Goal: Information Seeking & Learning: Check status

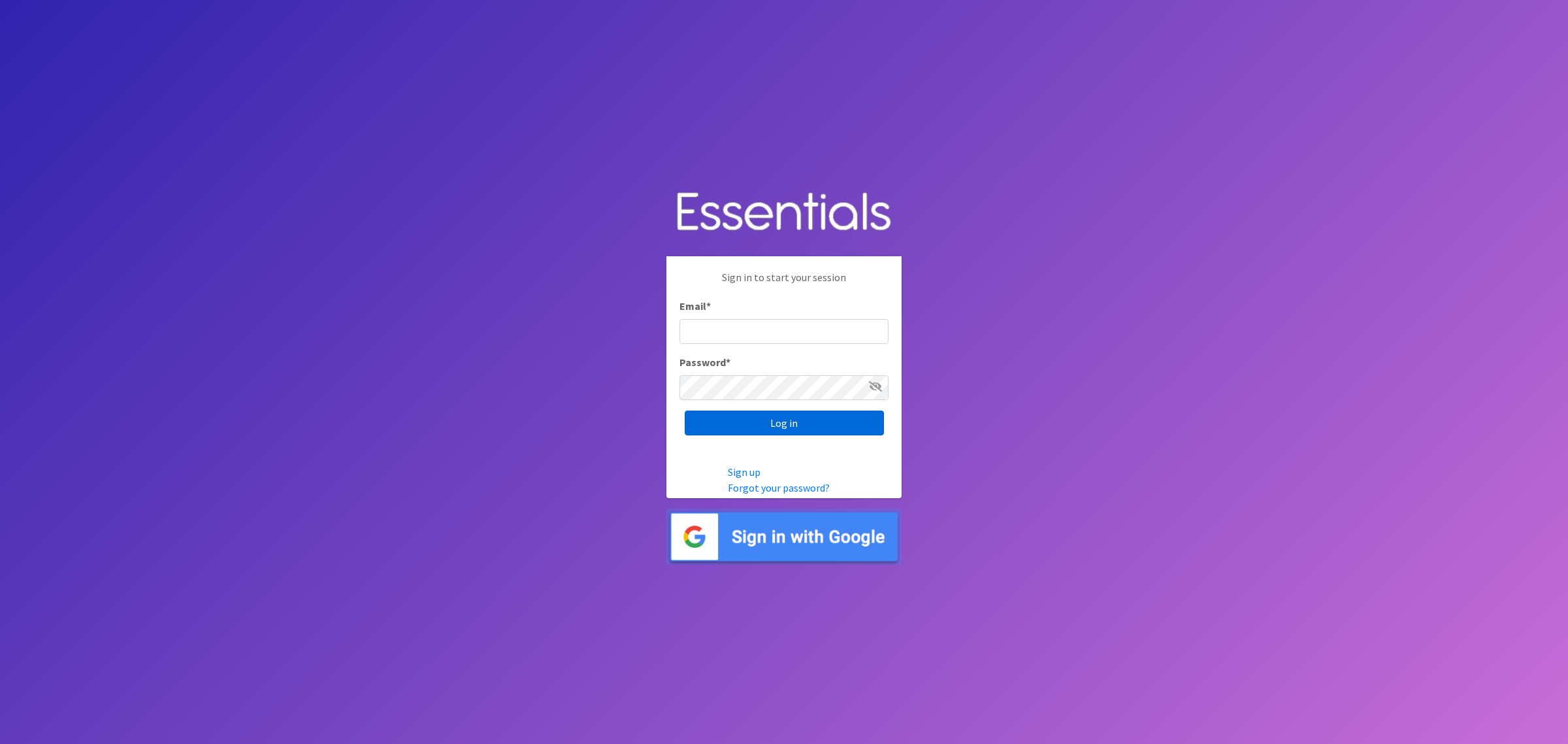
type input "shannon@HeartofOhiodiaperbank.org"
click at [774, 421] on input "Log in" at bounding box center [784, 423] width 200 height 25
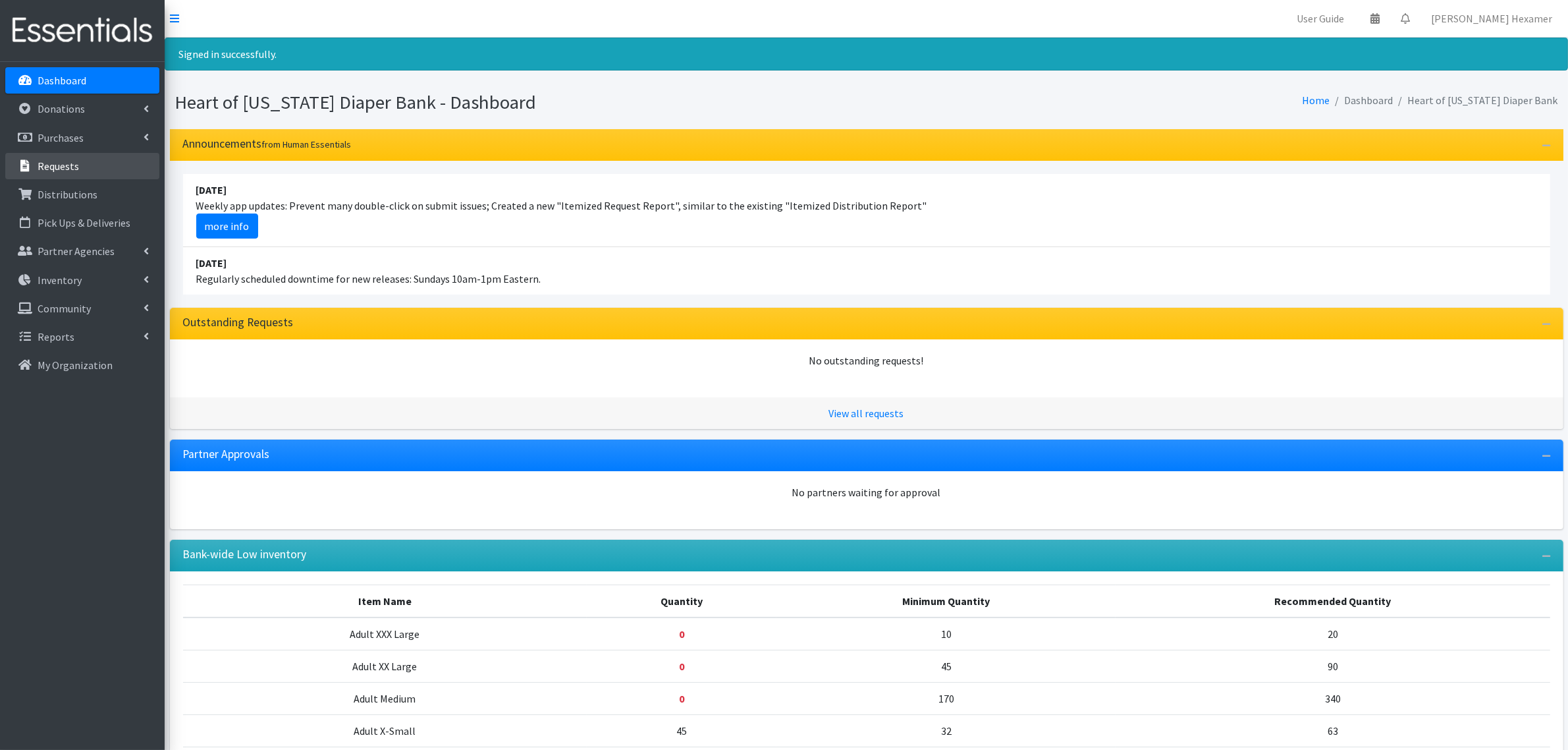
click at [70, 160] on p "Requests" at bounding box center [58, 166] width 42 height 13
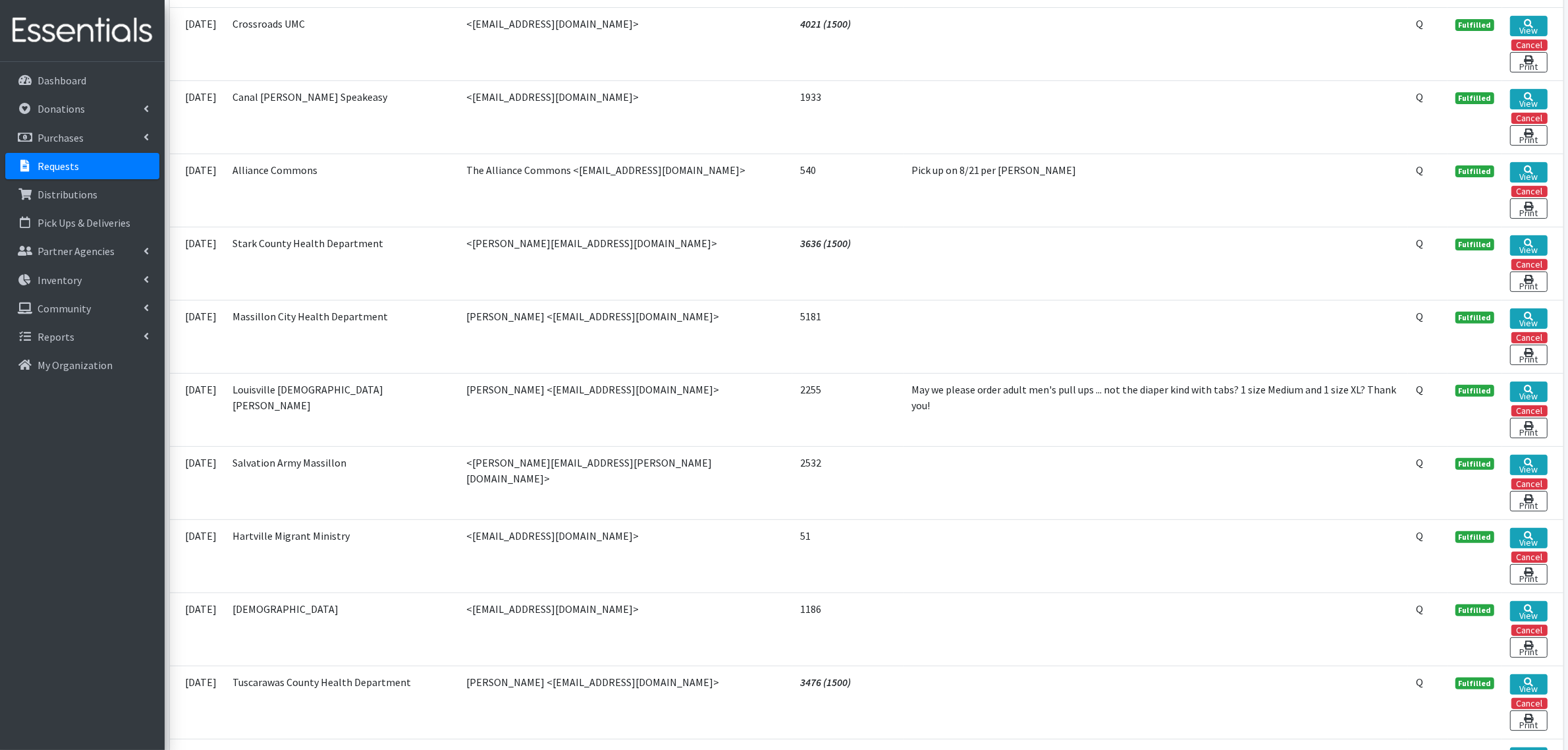
scroll to position [82, 0]
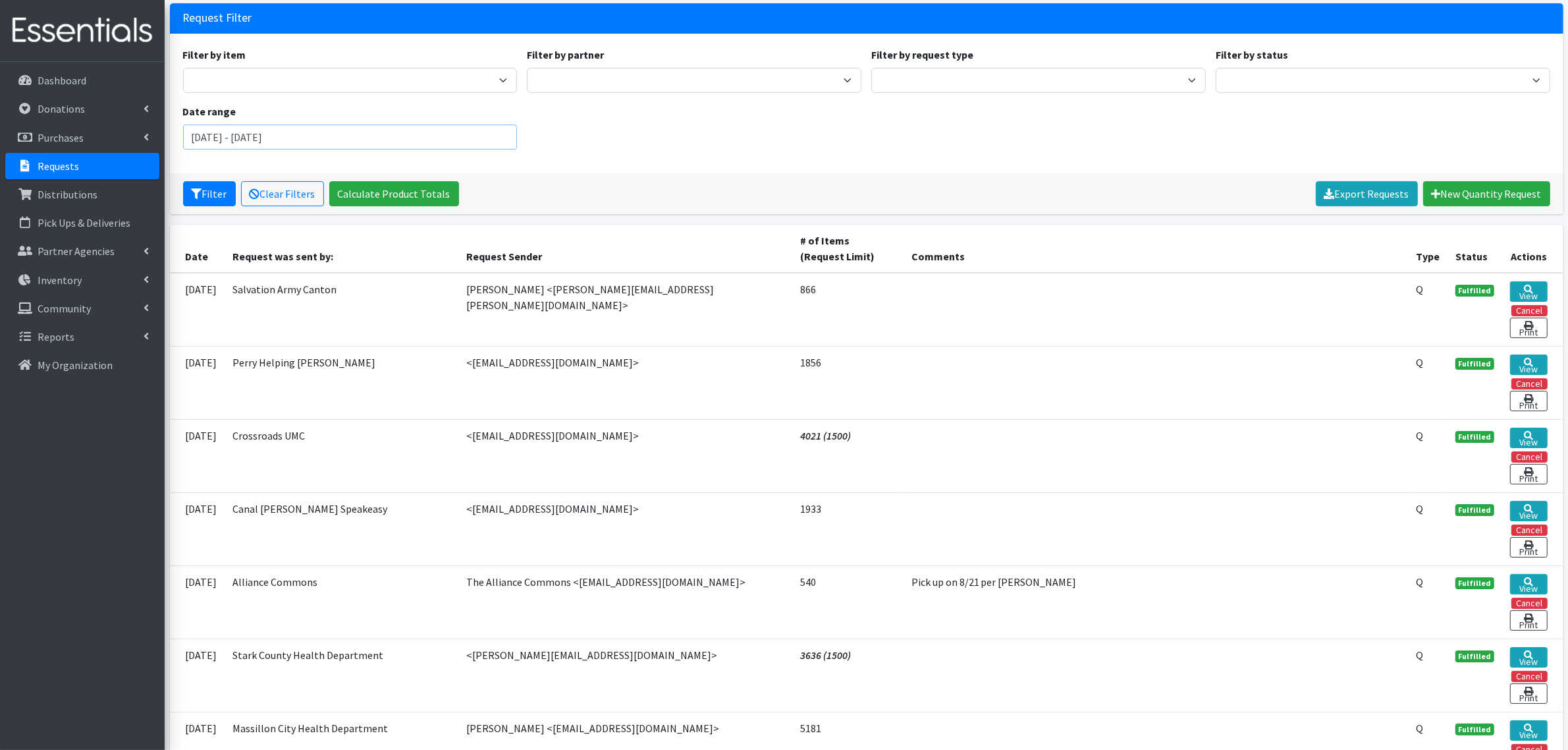
drag, startPoint x: 214, startPoint y: 137, endPoint x: 176, endPoint y: 143, distance: 38.5
click at [179, 139] on div "Date range June 25, 2025 - September 25, 2025" at bounding box center [349, 127] width 345 height 46
drag, startPoint x: 365, startPoint y: 139, endPoint x: 262, endPoint y: 139, distance: 103.0
click at [262, 139] on input "[DATE] - [DATE]" at bounding box center [350, 137] width 335 height 25
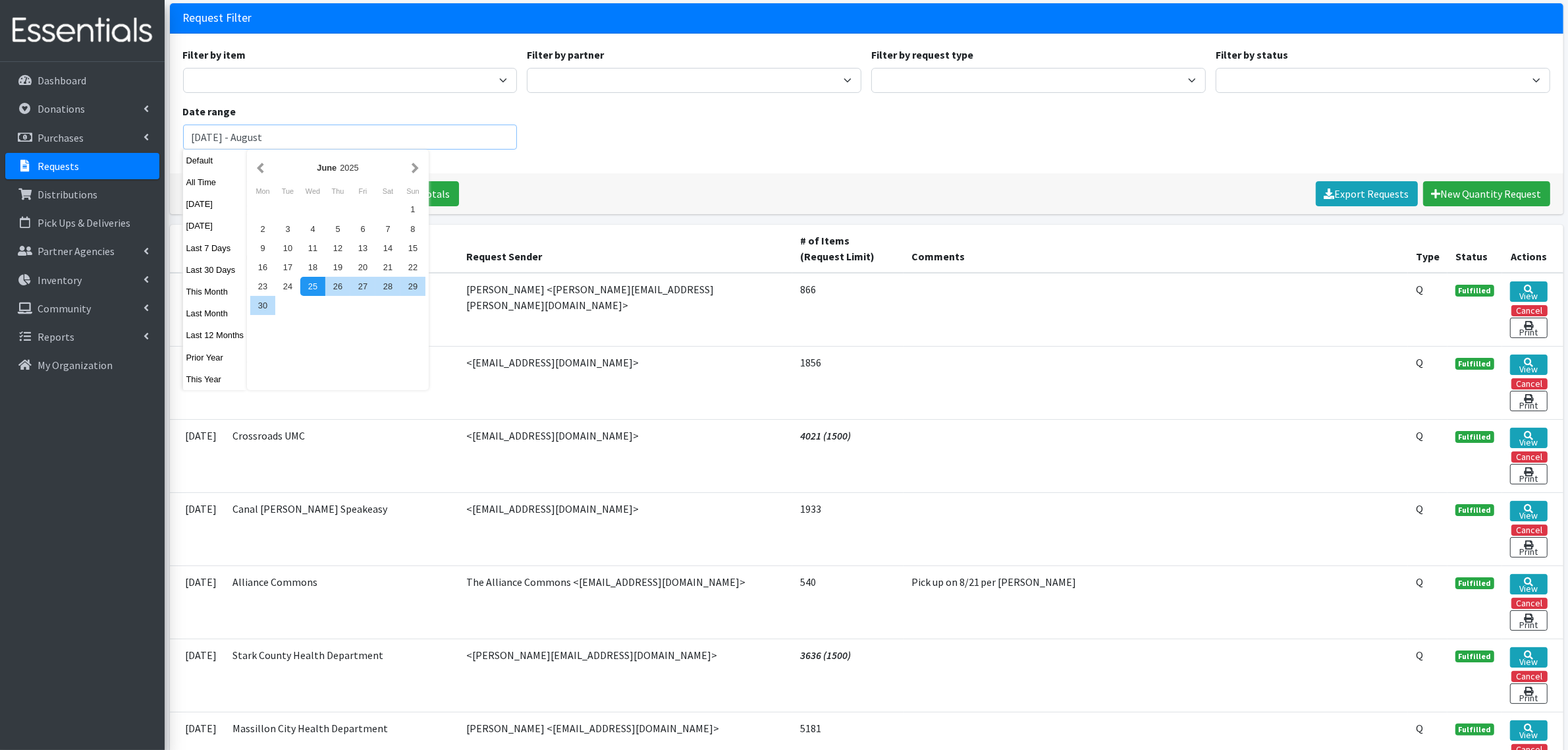
type input "August 1, 2025 - August 30, 2025"
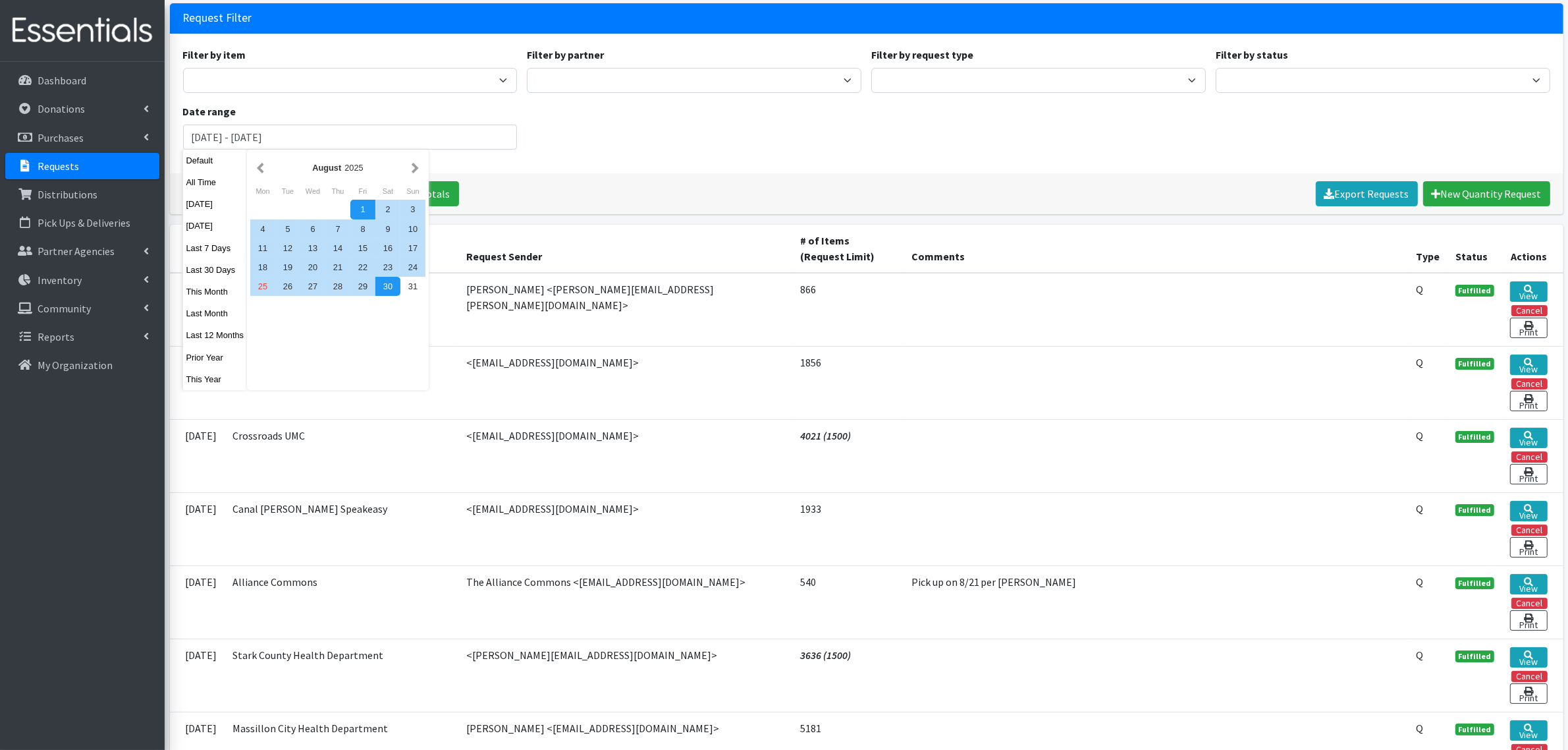
click at [583, 152] on div "Filter by item Adult Large Adult Medium Adult Small Adult X Large Adult X-Small…" at bounding box center [866, 103] width 1377 height 114
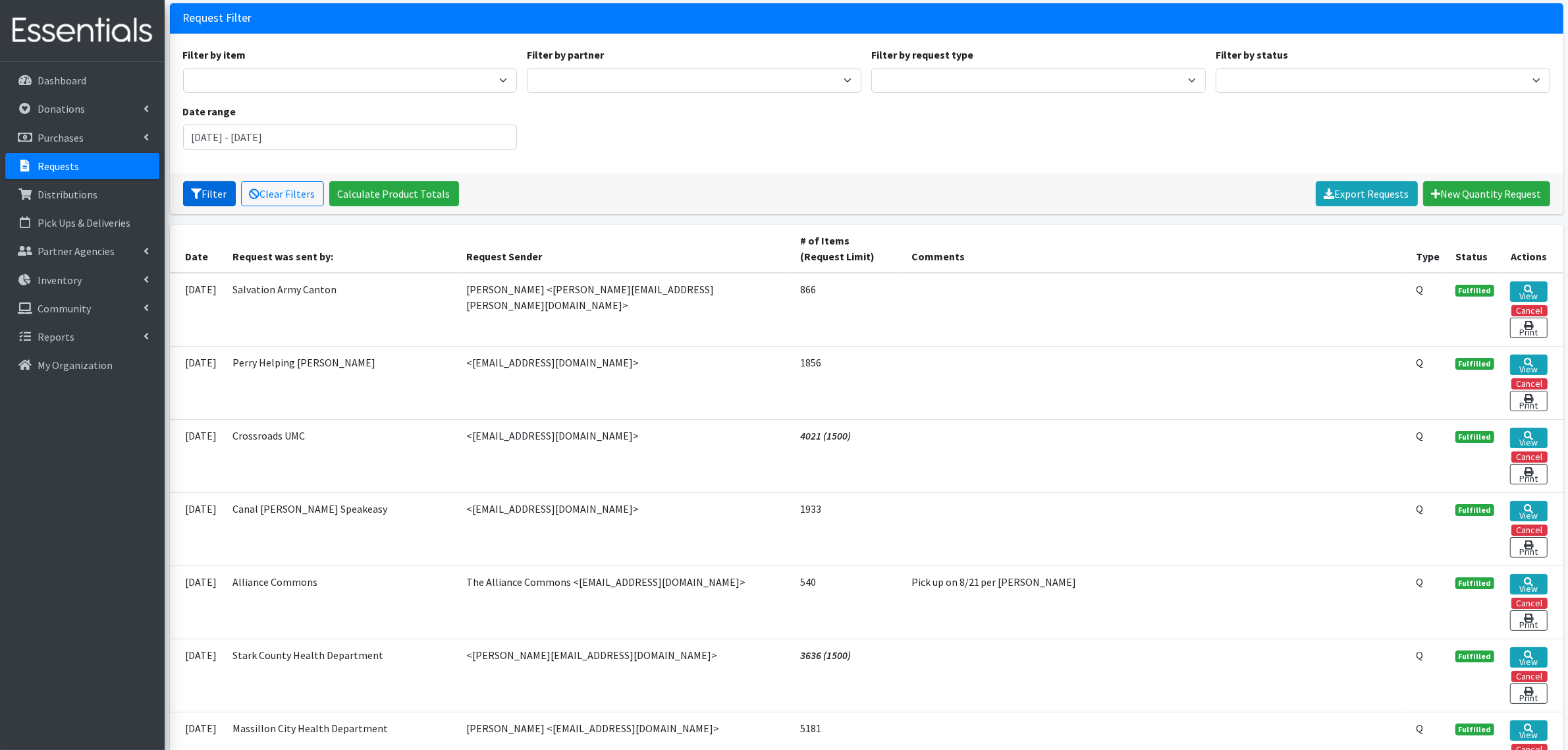
click at [217, 192] on button "Filter" at bounding box center [209, 194] width 53 height 25
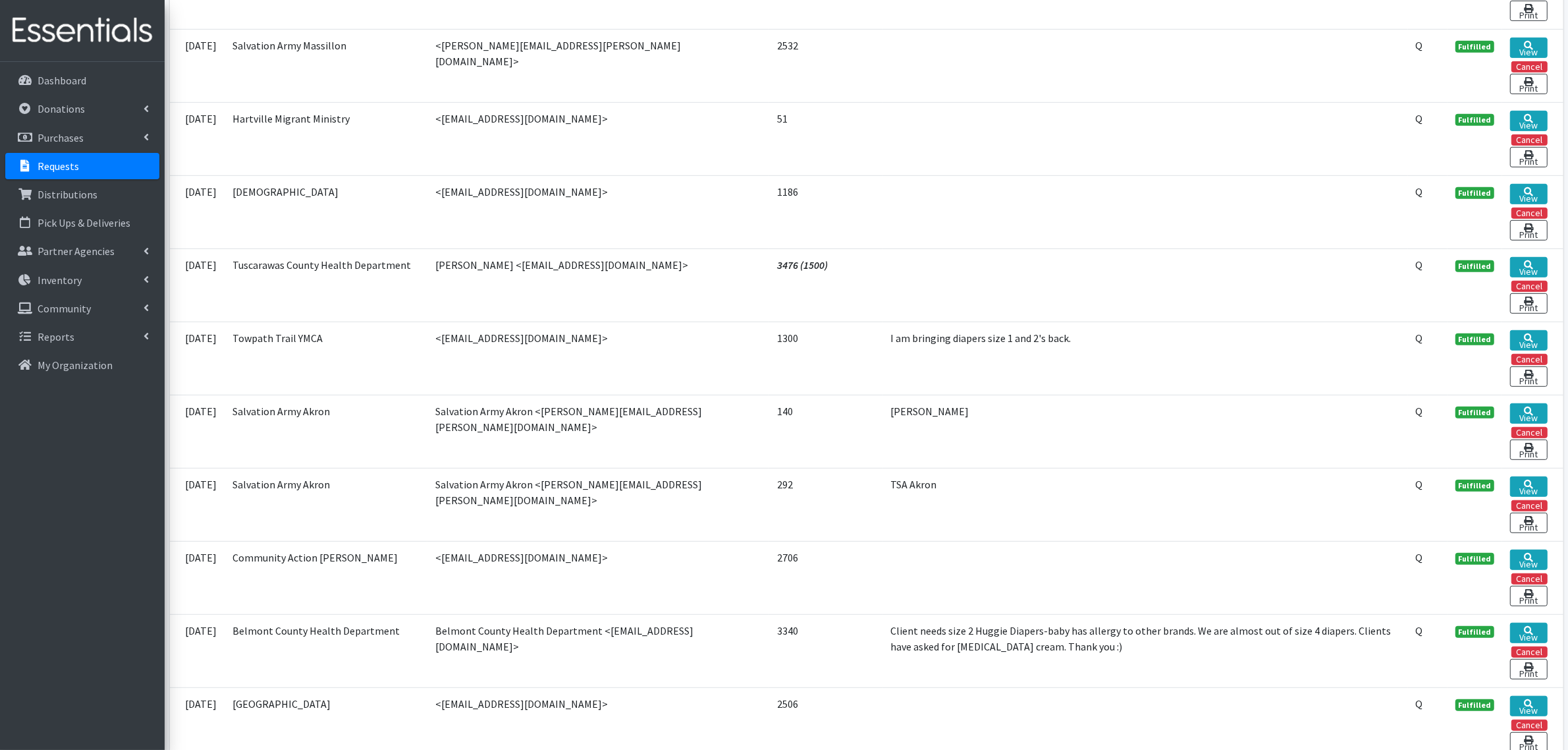
scroll to position [1076, 0]
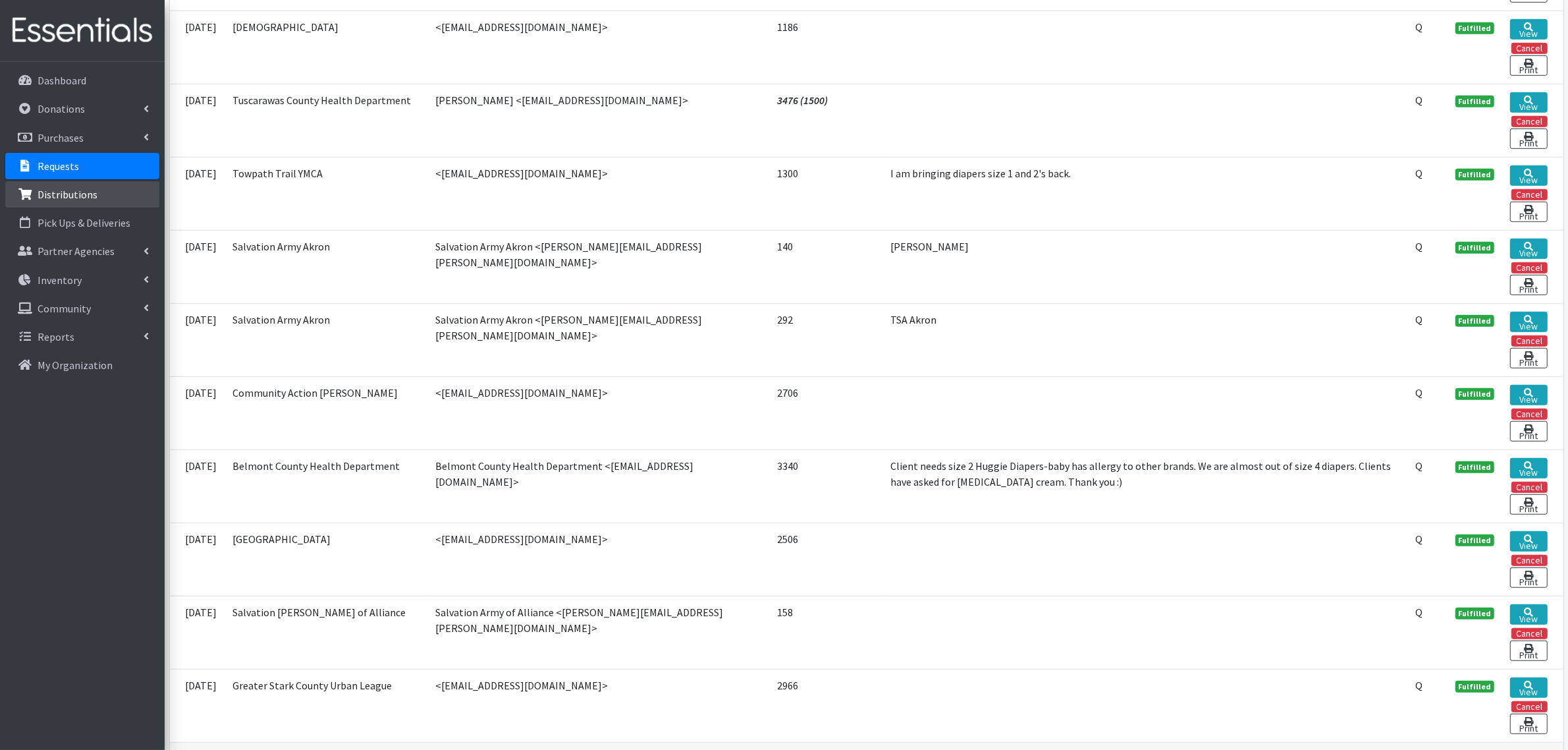
click at [93, 198] on link "Distributions" at bounding box center [82, 194] width 154 height 26
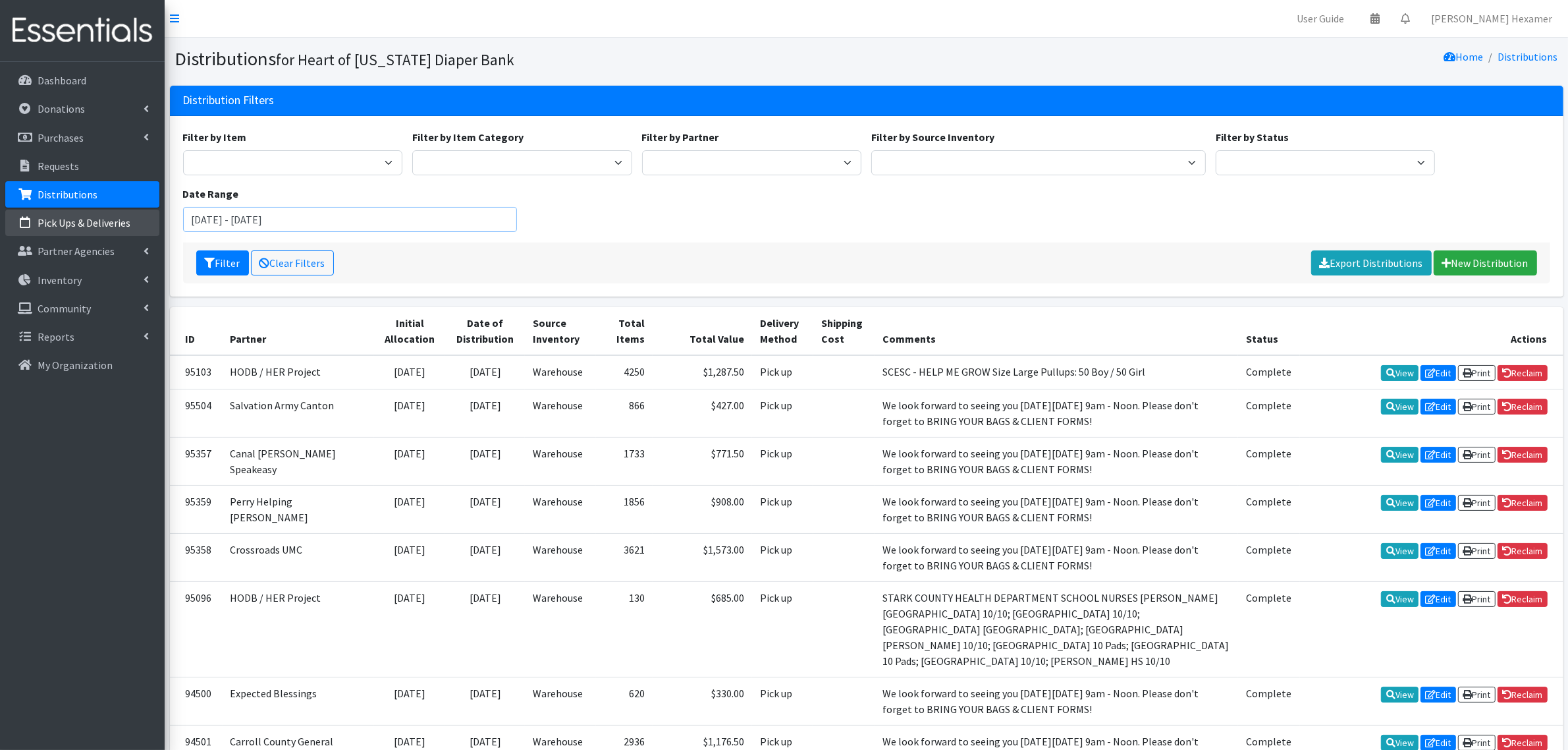
drag, startPoint x: 225, startPoint y: 222, endPoint x: 132, endPoint y: 221, distance: 93.0
drag, startPoint x: 312, startPoint y: 215, endPoint x: 264, endPoint y: 215, distance: 48.0
click at [264, 215] on input "[DATE] - [DATE]" at bounding box center [350, 219] width 335 height 25
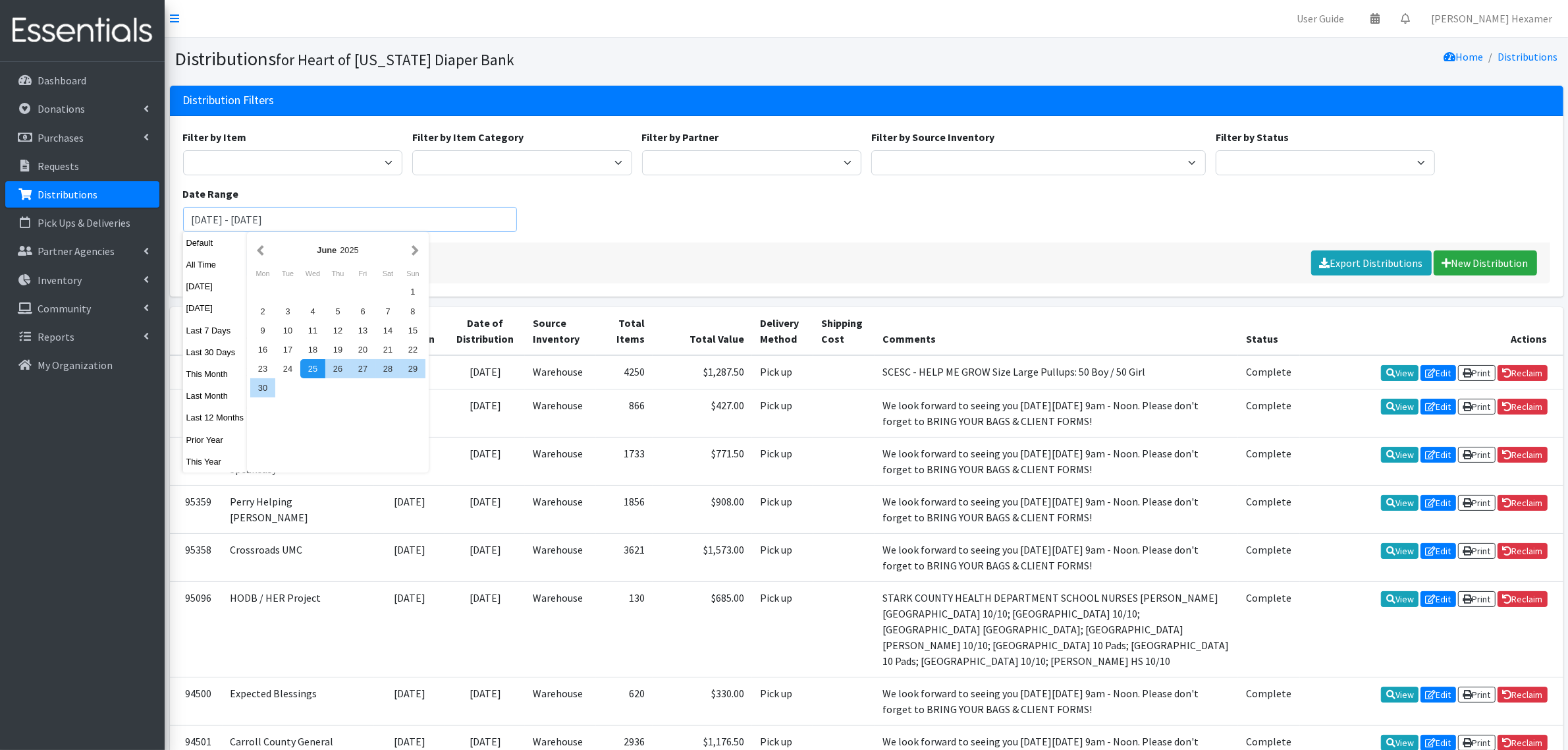
type input "[DATE] - [DATE]"
click at [545, 258] on div "Filter Clear Filters Export Distributions New Distribution" at bounding box center [866, 263] width 1367 height 41
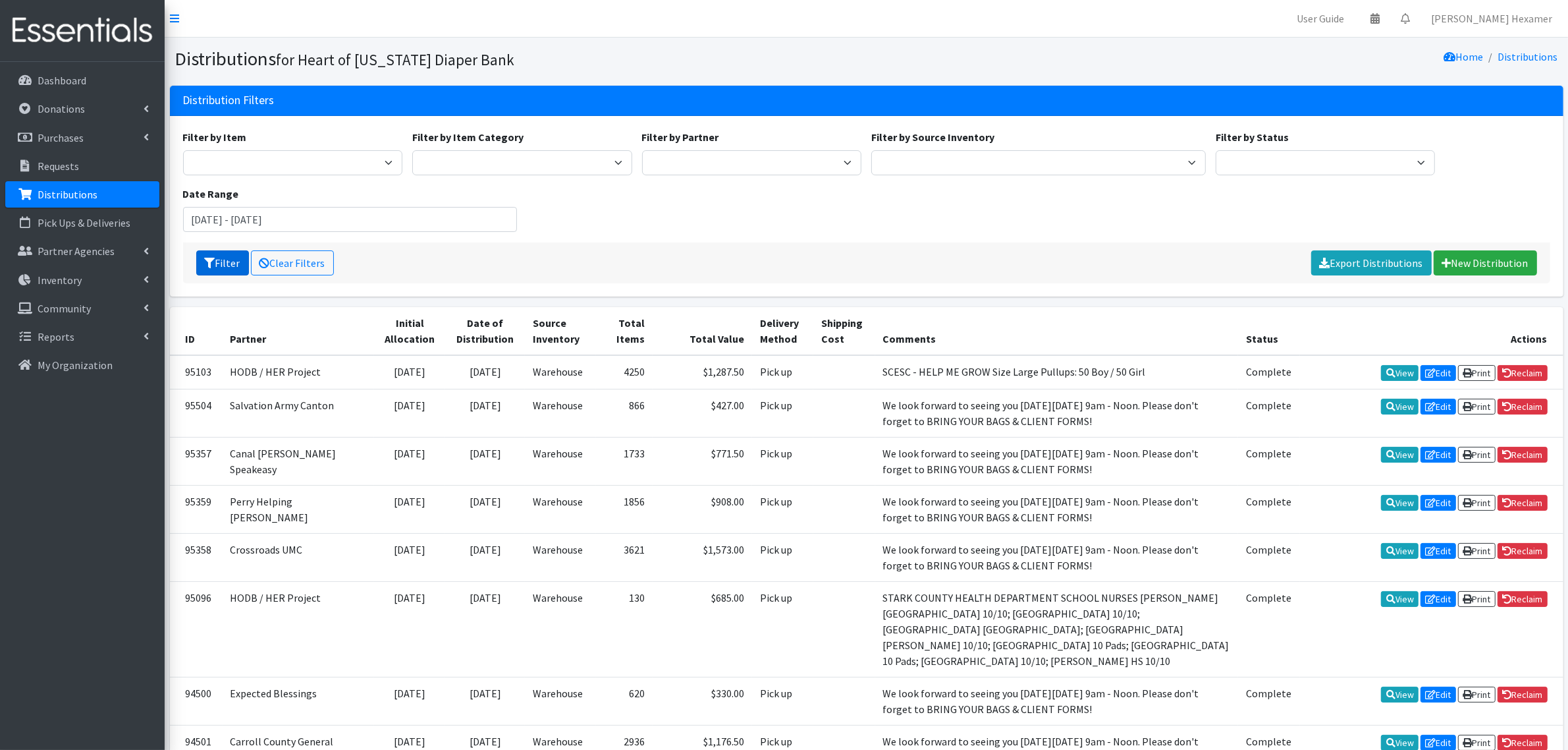
click at [218, 263] on button "Filter" at bounding box center [223, 263] width 53 height 25
click at [663, 158] on select "Alliance Commons Belmont County Health Department [GEOGRAPHIC_DATA] [PERSON_NAM…" at bounding box center [752, 163] width 220 height 25
select select "6559"
click at [642, 150] on select "Alliance Commons Belmont County Health Department [GEOGRAPHIC_DATA] [PERSON_NAM…" at bounding box center [752, 163] width 220 height 25
click at [223, 256] on button "Filter" at bounding box center [223, 263] width 53 height 25
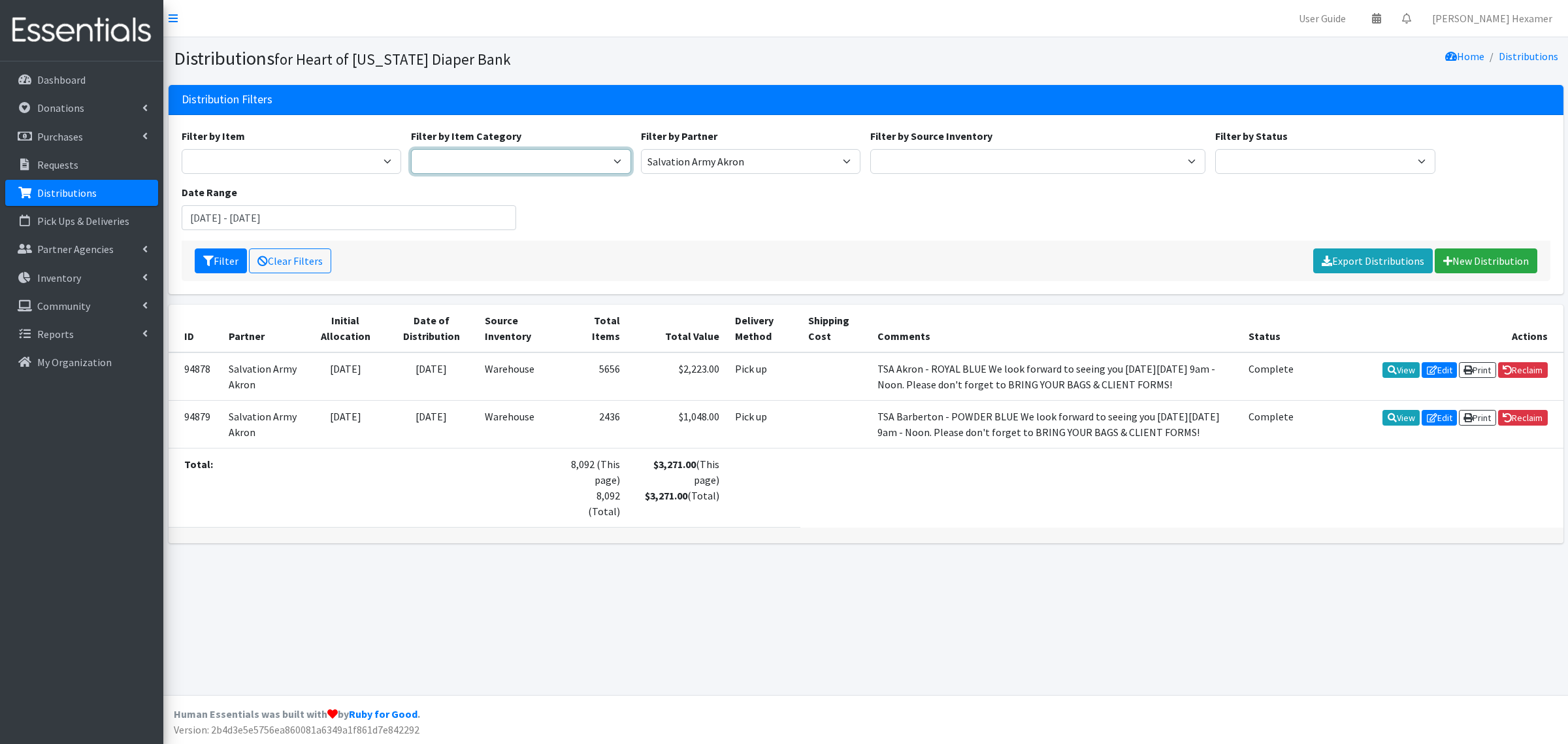
click at [619, 158] on select "Period Supplies Adult Incontinence Diapers Wipes Pull- Ups" at bounding box center [521, 162] width 220 height 25
select select "71"
click at [411, 149] on select "Period Supplies Adult Incontinence Diapers Wipes Pull- Ups" at bounding box center [521, 162] width 220 height 25
click at [211, 261] on icon "submit" at bounding box center [208, 260] width 10 height 10
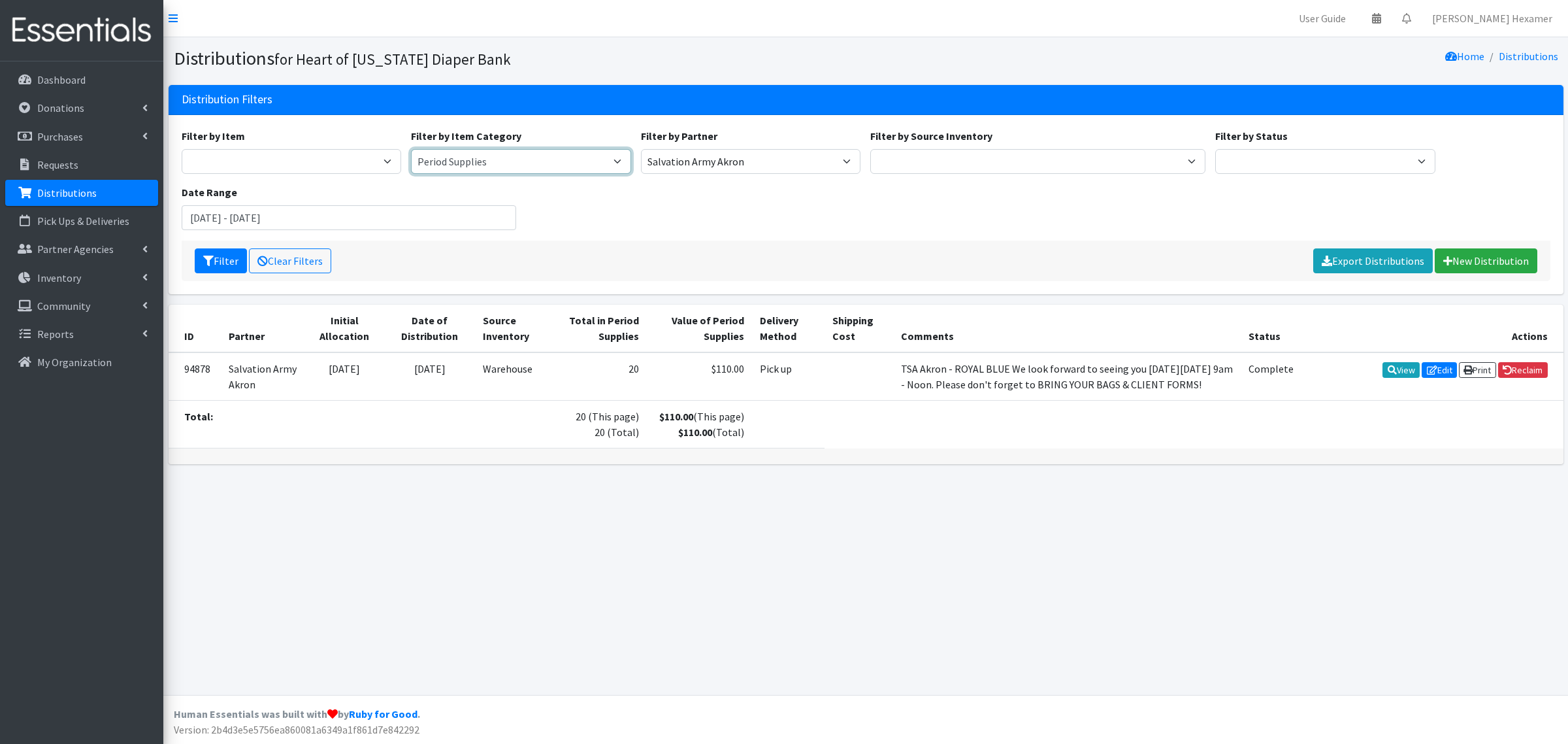
click at [532, 161] on select "Period Supplies Adult Incontinence Diapers Wipes Pull- Ups" at bounding box center [521, 162] width 220 height 25
select select "380"
click at [411, 149] on select "Period Supplies Adult Incontinence Diapers Wipes Pull- Ups" at bounding box center [521, 162] width 220 height 25
click at [222, 259] on button "Filter" at bounding box center [221, 261] width 52 height 25
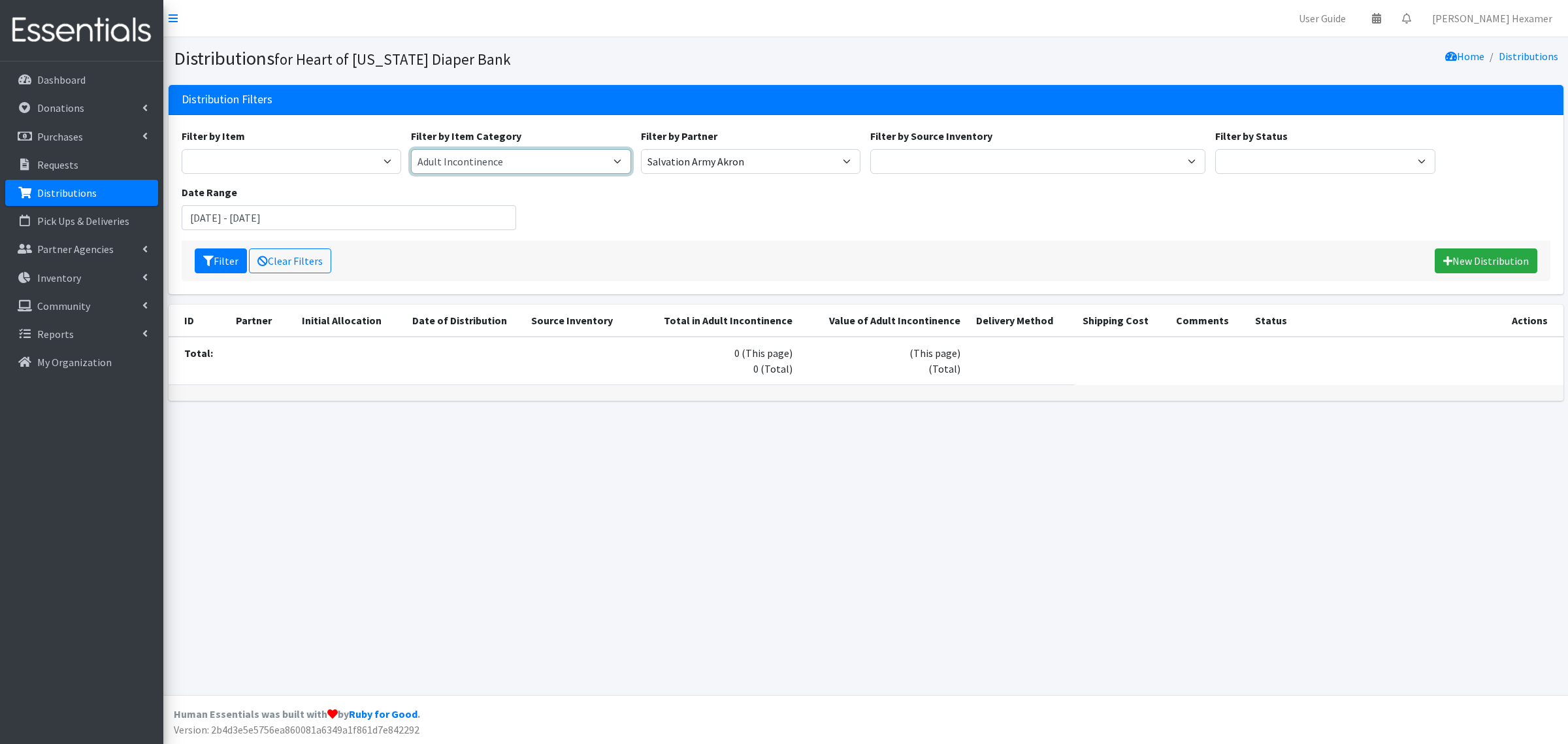
click at [621, 162] on select "Period Supplies Adult Incontinence Diapers Wipes Pull- Ups" at bounding box center [521, 162] width 220 height 25
drag, startPoint x: 222, startPoint y: 218, endPoint x: 175, endPoint y: 218, distance: 47.0
click at [175, 218] on div "Filter by Item Adult Large Adult Medium Adult Small Adult X Large Adult X-Small…" at bounding box center [866, 204] width 1395 height 179
click at [615, 155] on select "Period Supplies Adult Incontinence Diapers Wipes Pull- Ups" at bounding box center [521, 162] width 220 height 25
select select "175"
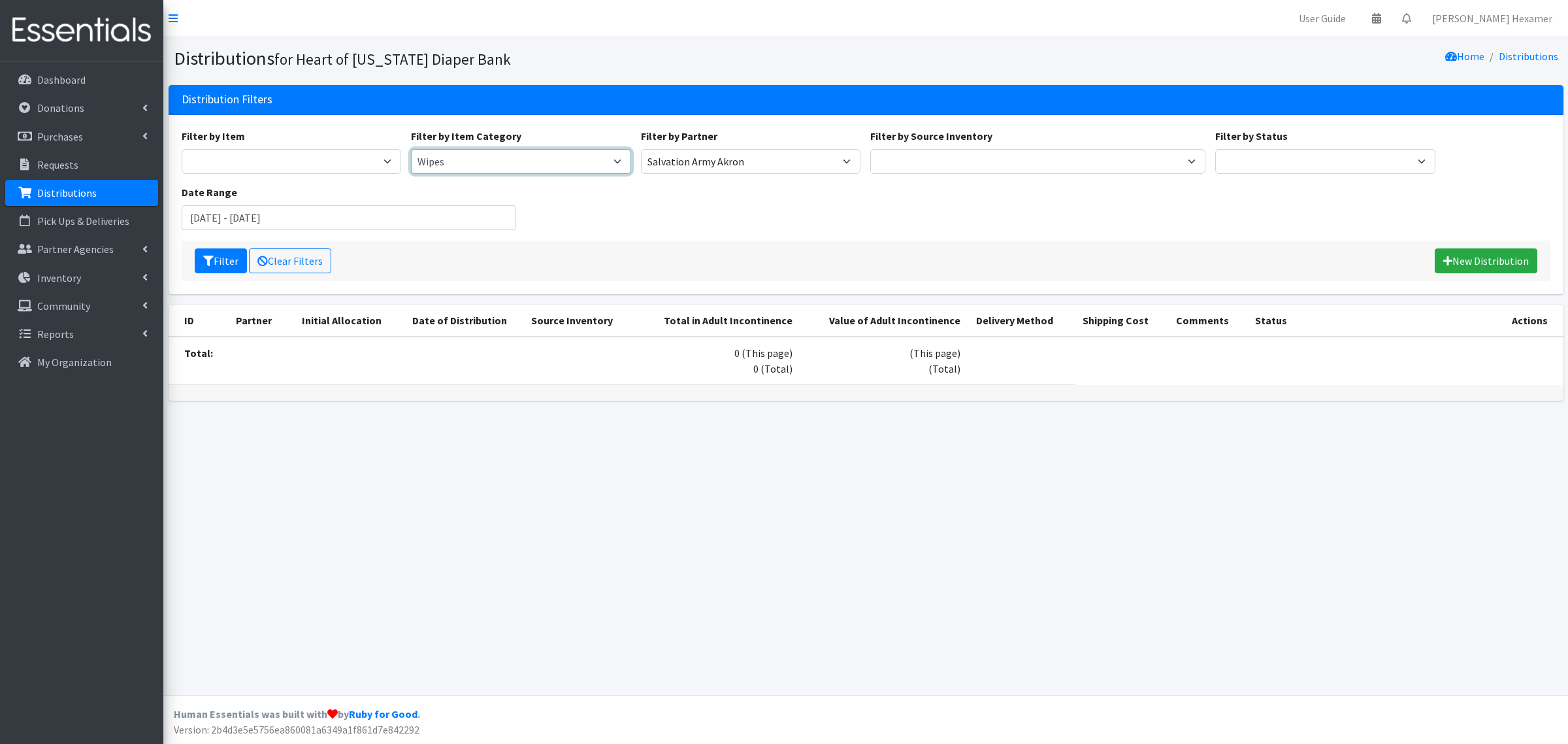
click at [411, 149] on select "Period Supplies Adult Incontinence Diapers Wipes Pull- Ups" at bounding box center [521, 162] width 220 height 25
click at [229, 262] on button "Filter" at bounding box center [221, 261] width 52 height 25
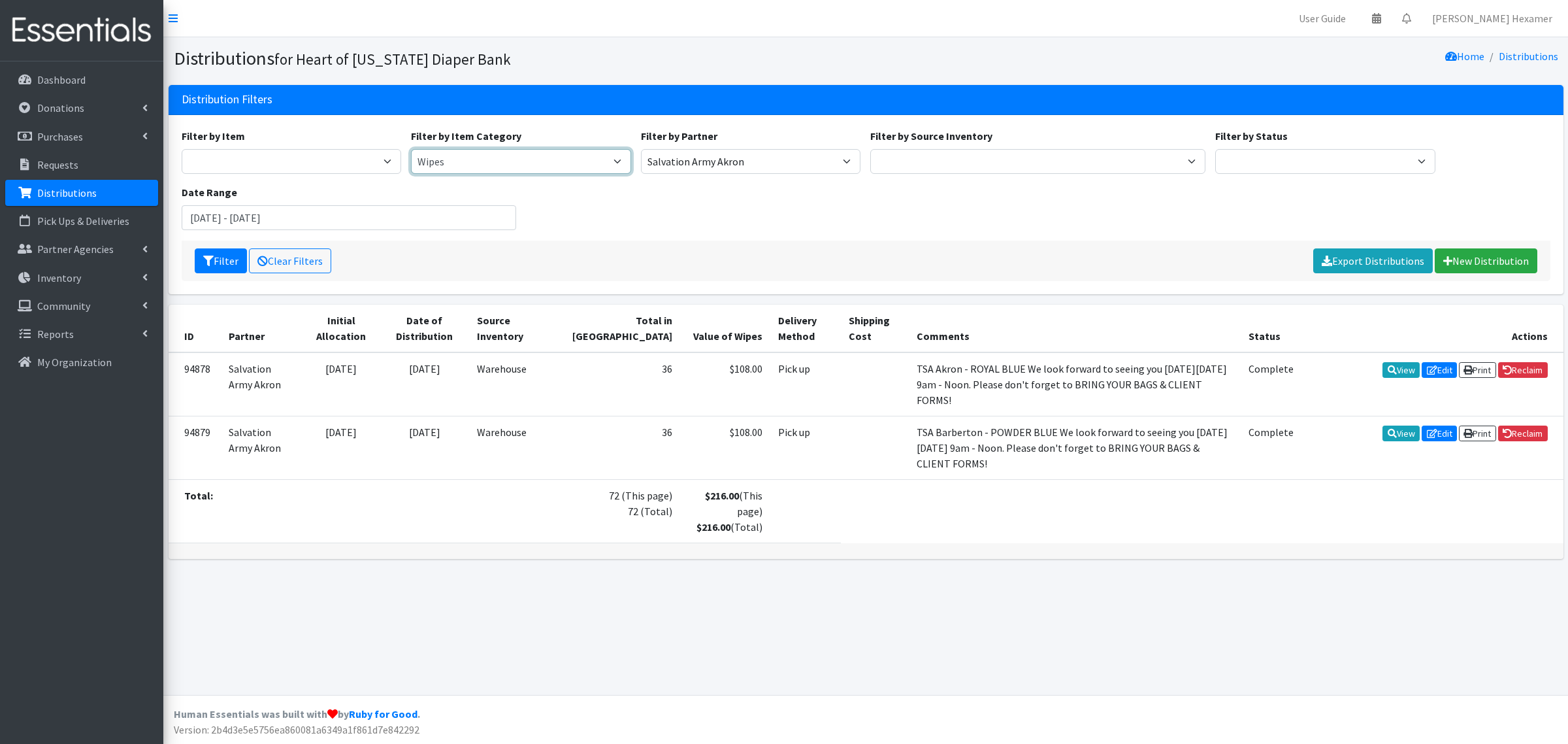
click at [470, 164] on select "Period Supplies Adult Incontinence Diapers Wipes Pull- Ups" at bounding box center [521, 162] width 220 height 25
select select "44"
click at [411, 149] on select "Period Supplies Adult Incontinence Diapers Wipes Pull- Ups" at bounding box center [521, 162] width 220 height 25
click at [224, 257] on button "Filter" at bounding box center [221, 261] width 52 height 25
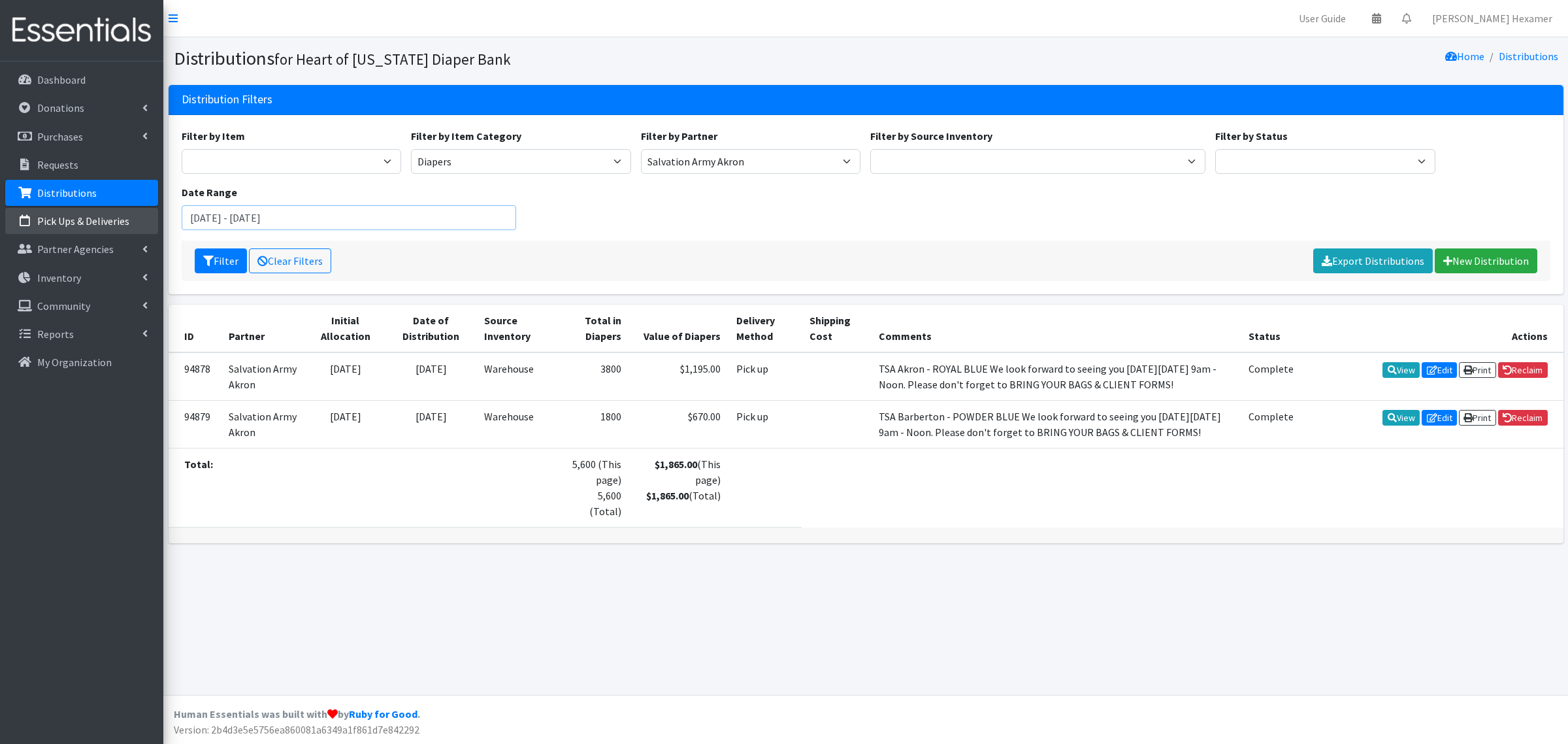
drag, startPoint x: 221, startPoint y: 218, endPoint x: 83, endPoint y: 209, distance: 138.3
click at [83, 210] on div "User Guide 0 Pick-ups remaining this week View Calendar 0 Requests 0 Partner Ag…" at bounding box center [784, 372] width 1568 height 744
type input "[DATE] - [DATE]"
click at [204, 257] on icon "submit" at bounding box center [208, 260] width 10 height 10
click at [562, 164] on select "Period Supplies Adult Incontinence Diapers Wipes Pull- Ups" at bounding box center [521, 162] width 220 height 25
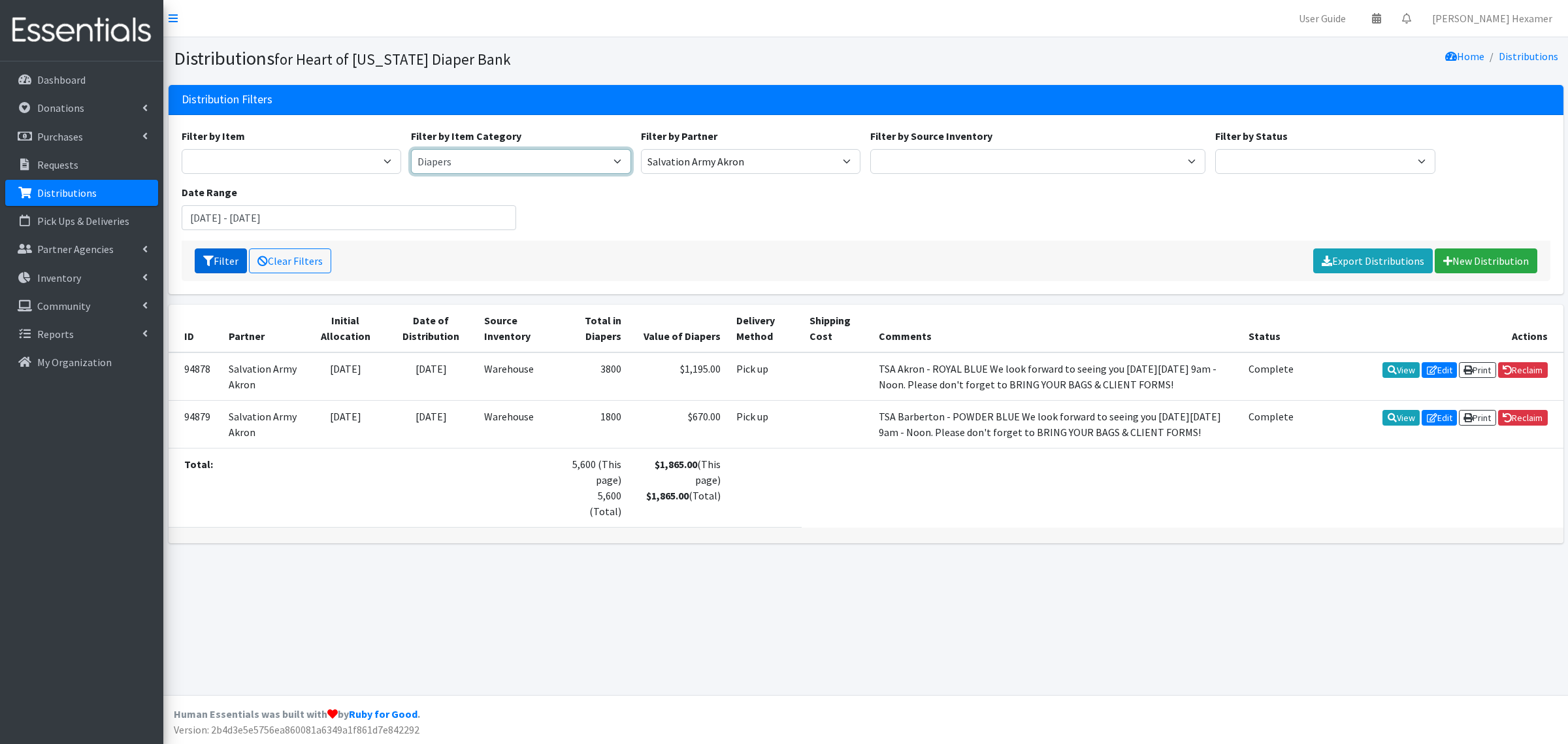
select select "380"
click at [411, 149] on select "Period Supplies Adult Incontinence Diapers Wipes Pull- Ups" at bounding box center [521, 162] width 220 height 25
click at [221, 258] on button "Filter" at bounding box center [221, 261] width 52 height 25
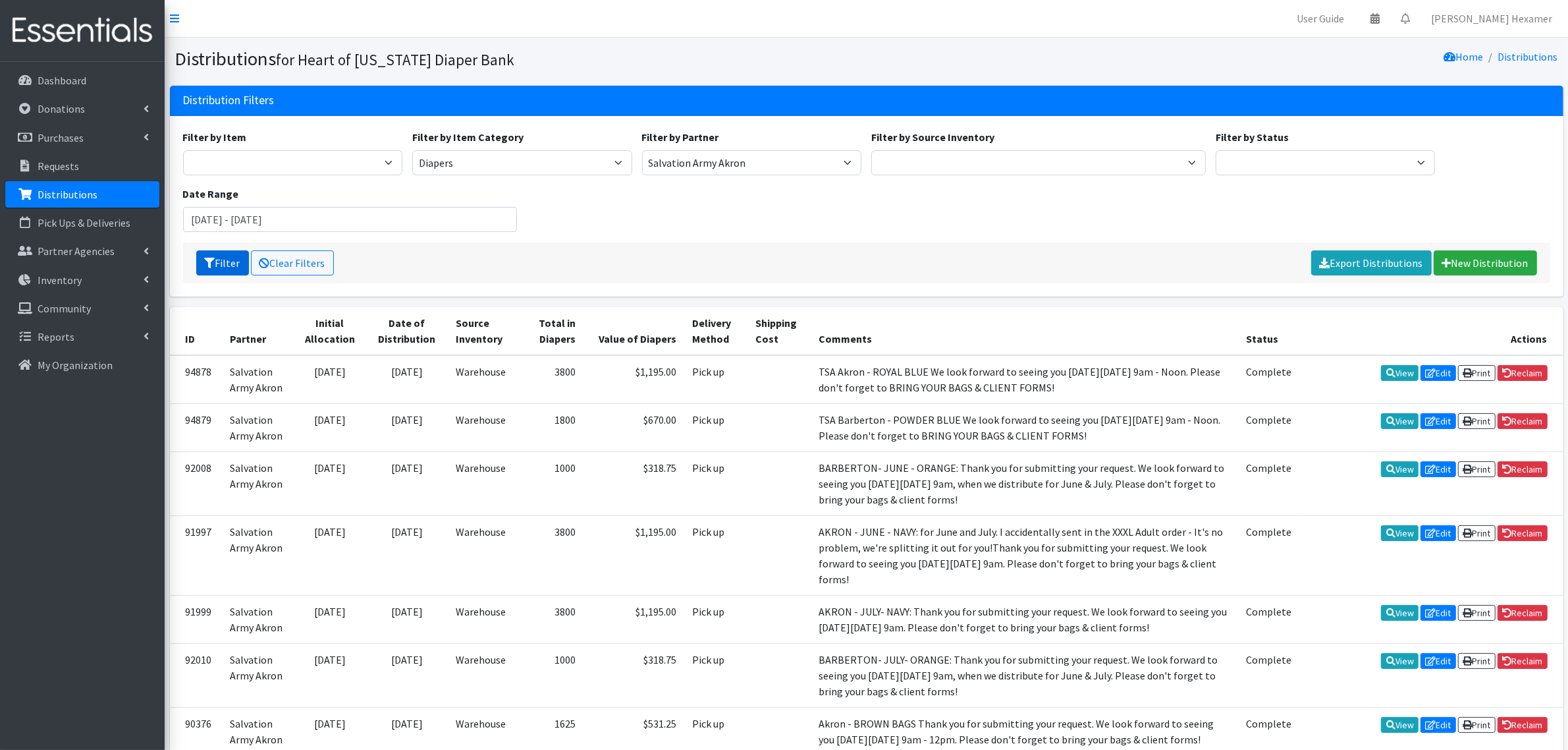
click at [219, 264] on button "Filter" at bounding box center [223, 263] width 53 height 25
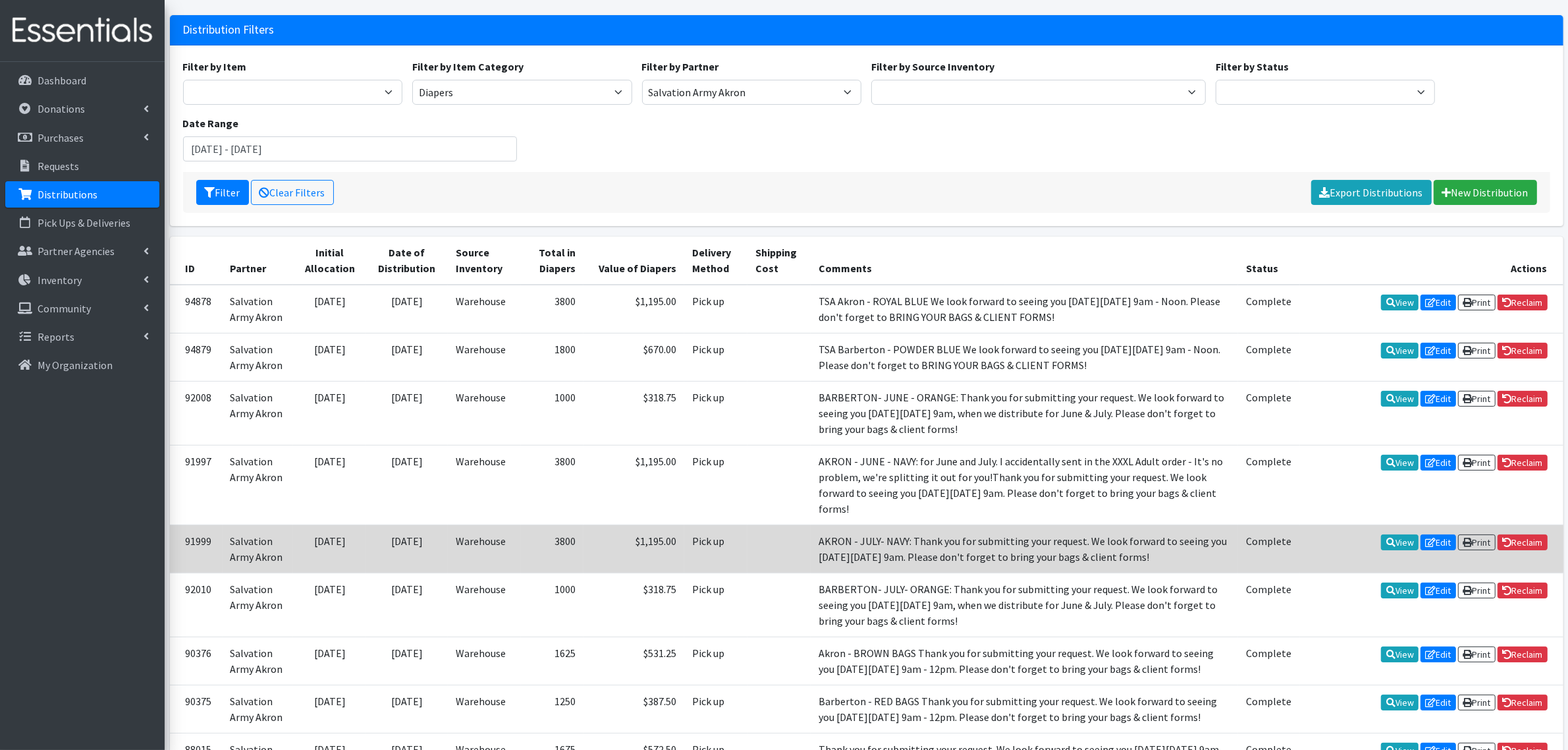
scroll to position [153, 0]
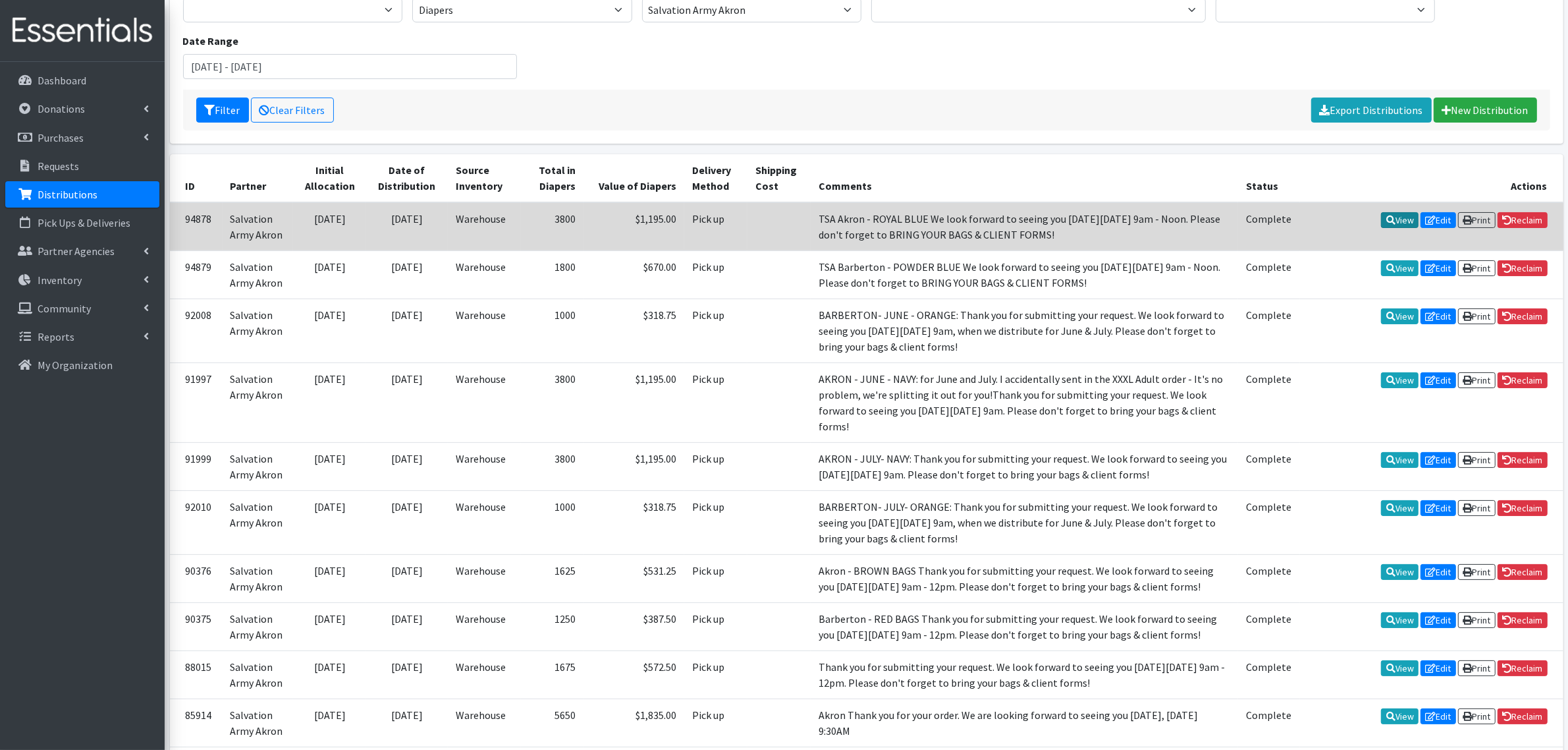
click at [1396, 217] on link "View" at bounding box center [1400, 220] width 38 height 16
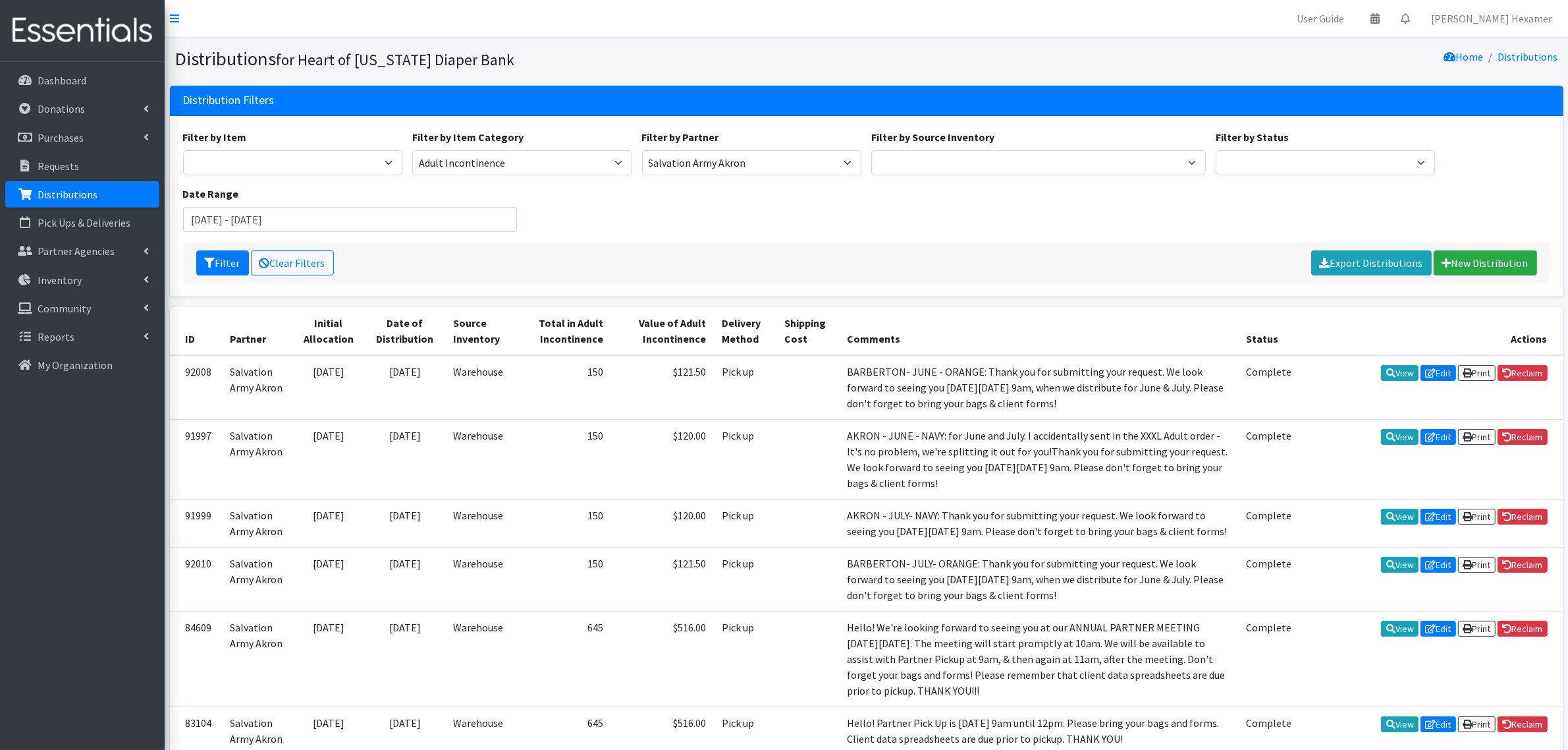
scroll to position [160, 0]
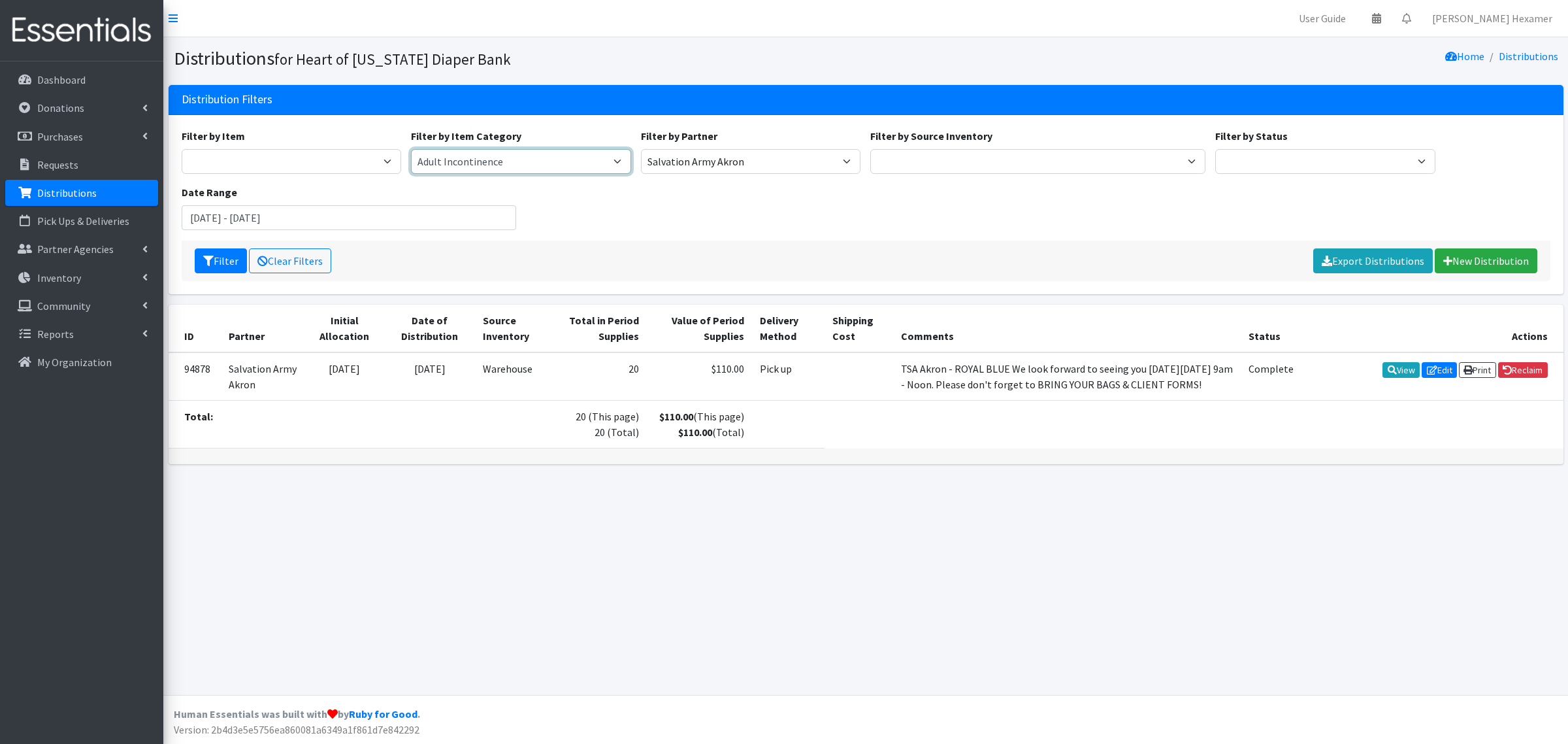
click at [621, 164] on select "Period Supplies Adult Incontinence Diapers Wipes Pull- Ups" at bounding box center [521, 162] width 220 height 25
click at [411, 149] on select "Period Supplies Adult Incontinence Diapers Wipes Pull- Ups" at bounding box center [521, 162] width 220 height 25
click at [504, 162] on select "Period Supplies Adult Incontinence Diapers Wipes Pull- Ups" at bounding box center [521, 162] width 220 height 25
select select "71"
click at [411, 149] on select "Period Supplies Adult Incontinence Diapers Wipes Pull- Ups" at bounding box center [521, 162] width 220 height 25
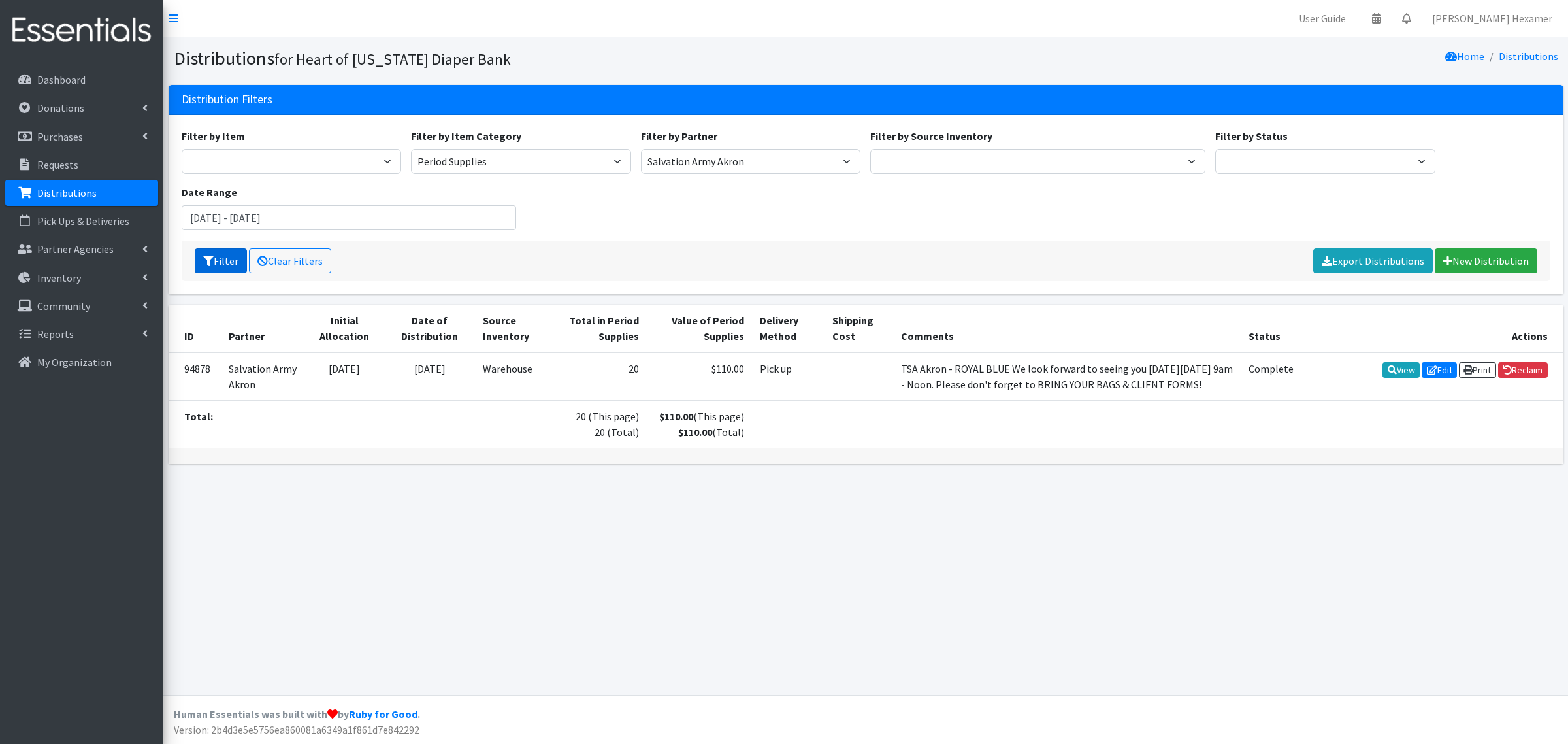
click at [213, 259] on button "Filter" at bounding box center [221, 261] width 52 height 25
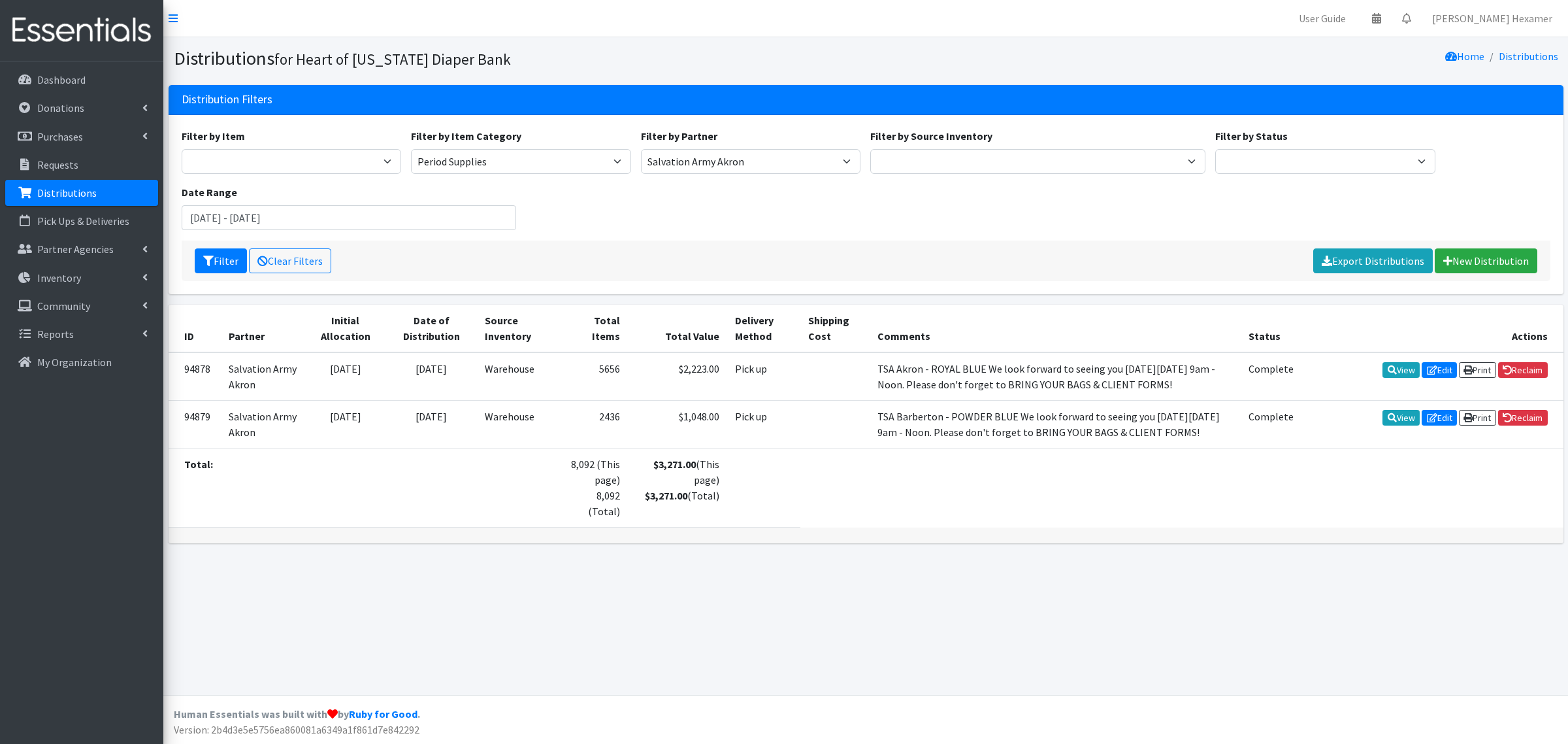
select select "71"
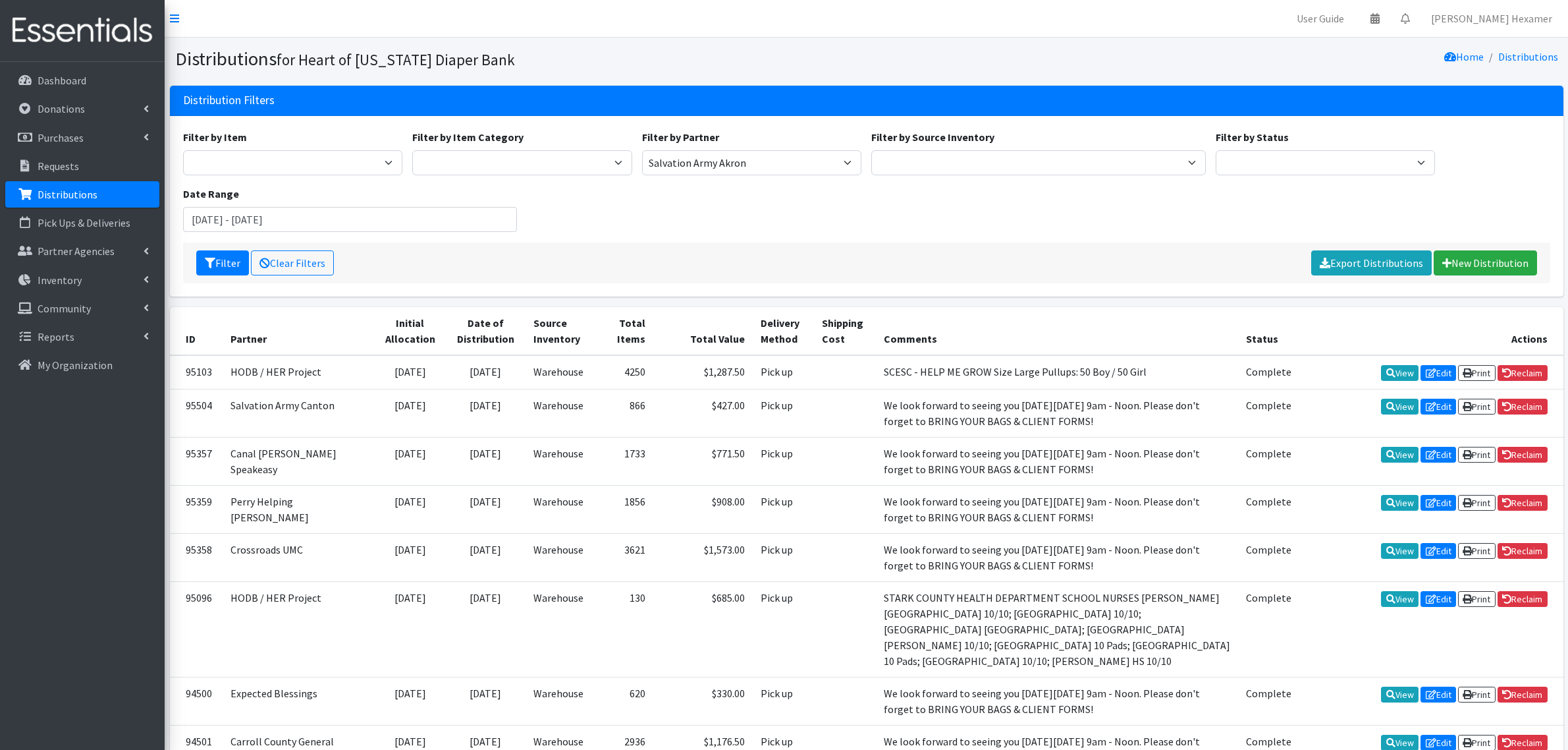
select select "6559"
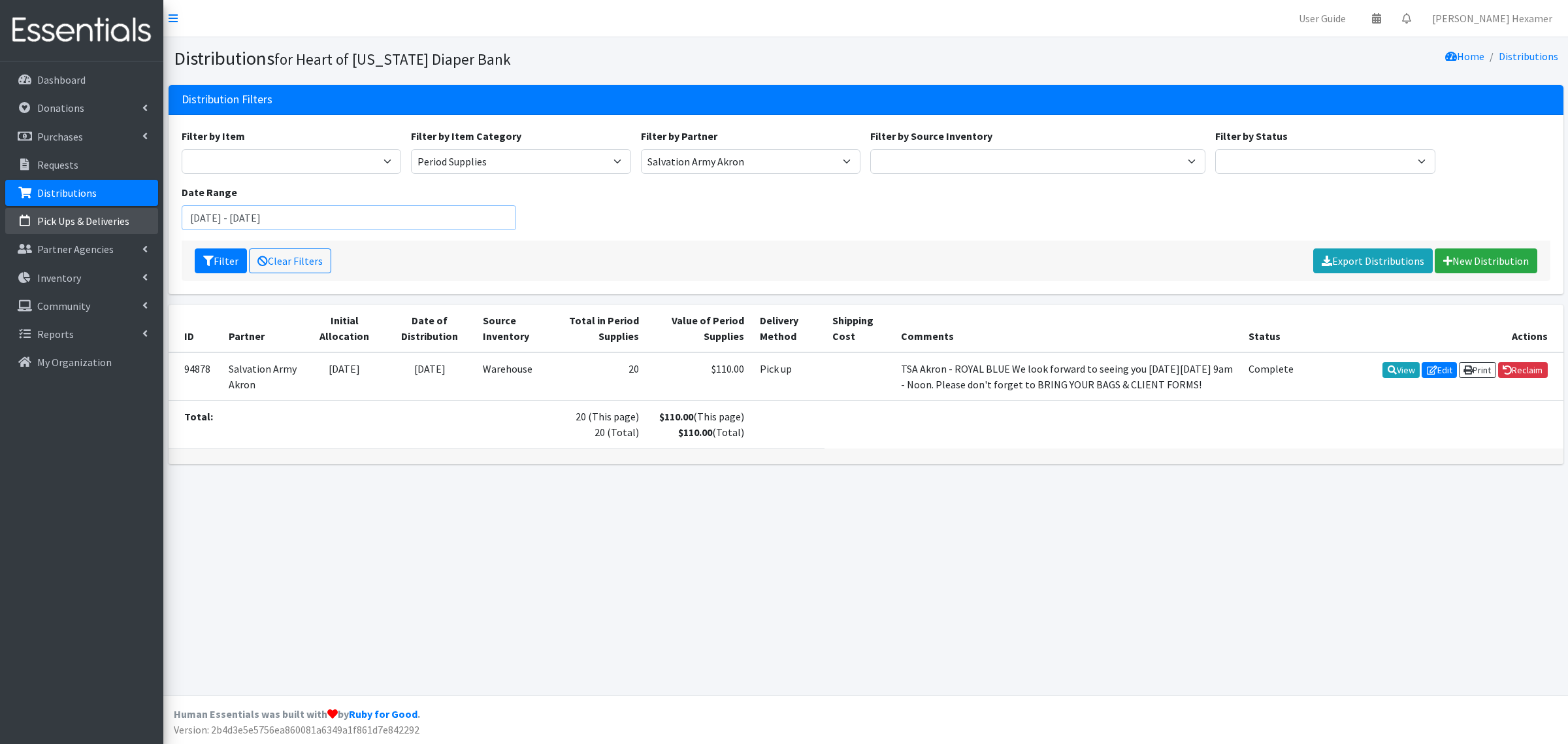
drag, startPoint x: 220, startPoint y: 222, endPoint x: 141, endPoint y: 220, distance: 79.0
click at [141, 220] on div "User Guide 0 Pick-ups remaining this week View Calendar 0 Requests 0 Partner Ag…" at bounding box center [784, 372] width 1568 height 744
type input "[DATE] - [DATE]"
click at [231, 256] on button "Filter" at bounding box center [221, 261] width 52 height 25
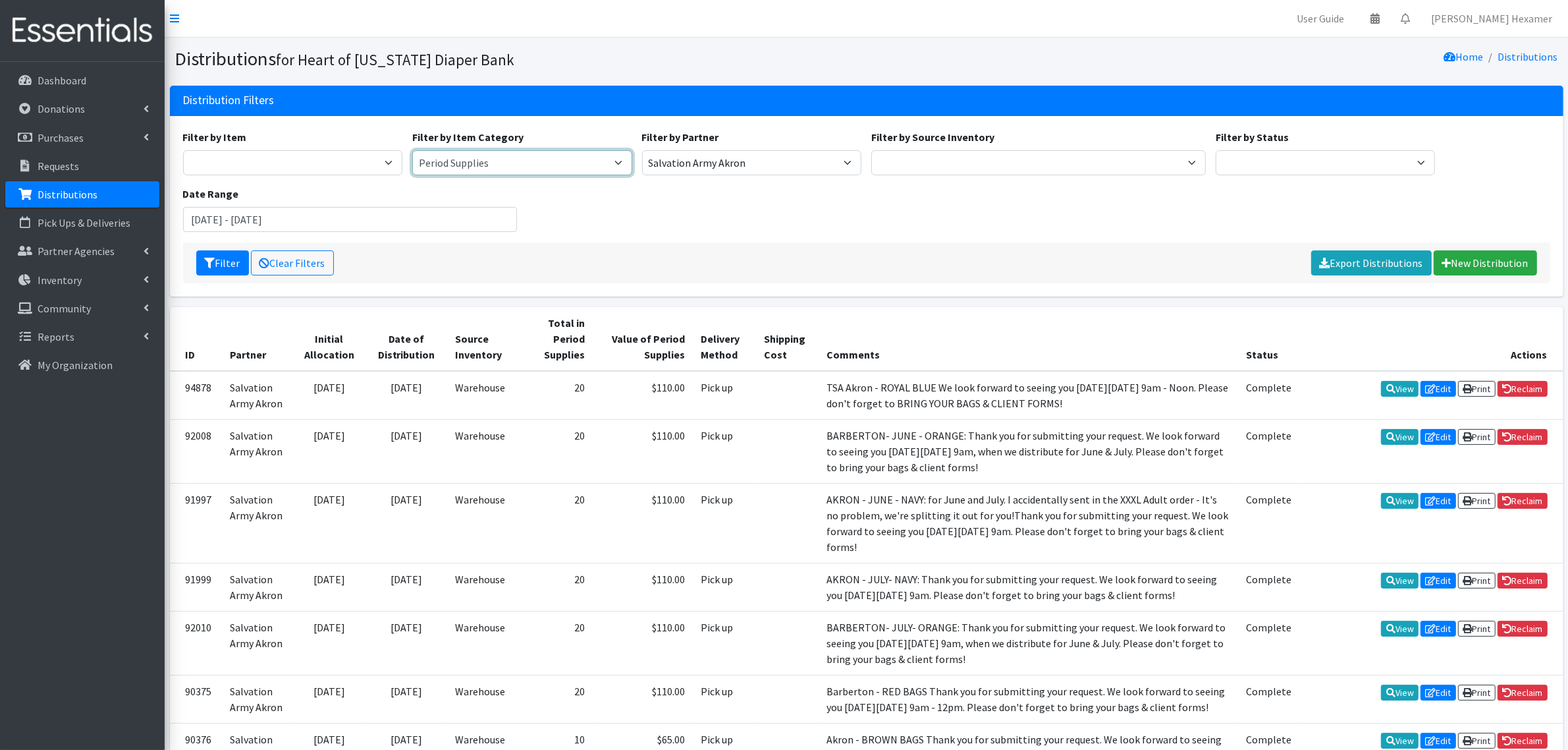
click at [525, 169] on select "Period Supplies Adult Incontinence Diapers Wipes Pull- Ups" at bounding box center [522, 163] width 220 height 25
select select "44"
click at [412, 150] on select "Period Supplies Adult Incontinence Diapers Wipes Pull- Ups" at bounding box center [522, 163] width 220 height 25
click at [217, 262] on button "Filter" at bounding box center [223, 263] width 53 height 25
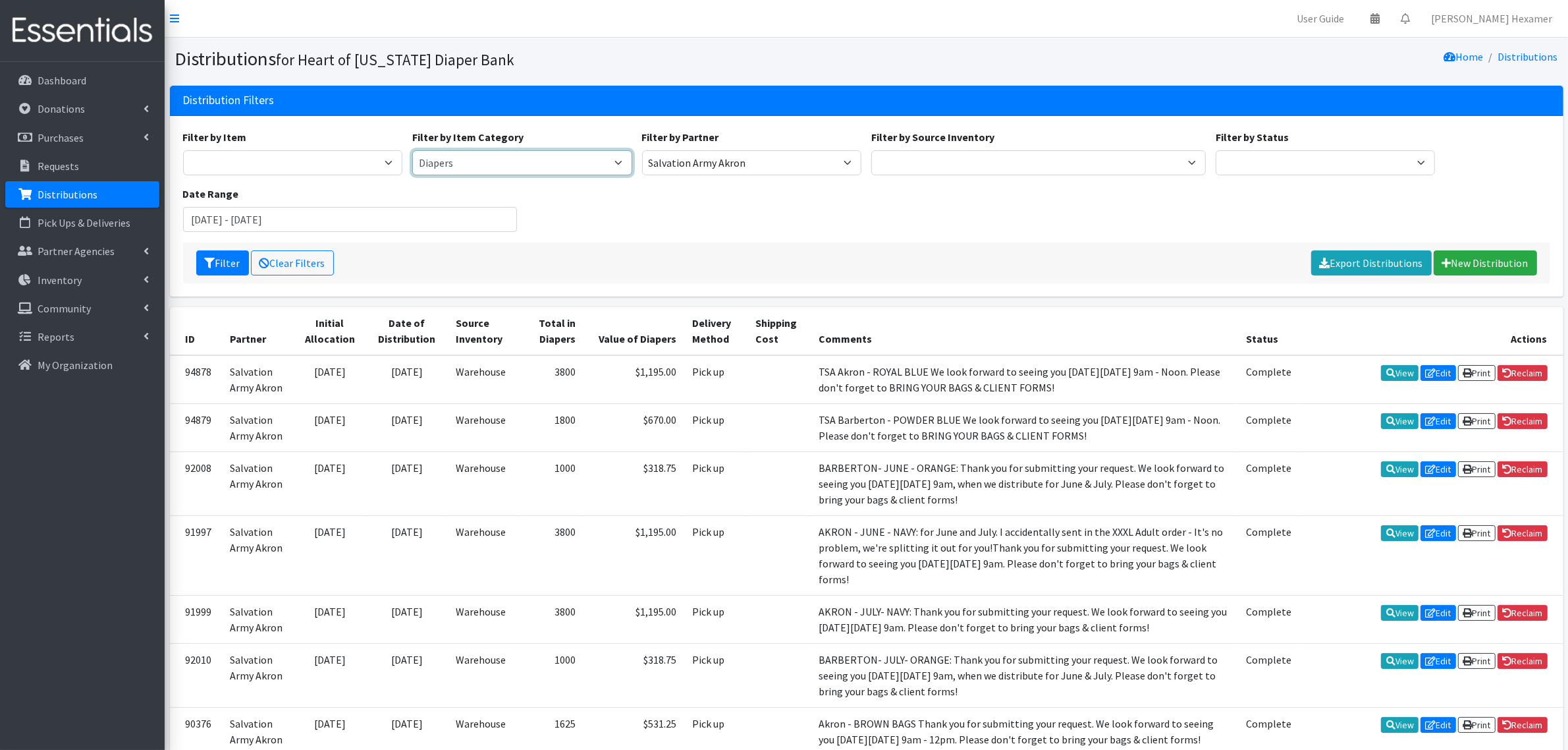
click at [617, 153] on select "Period Supplies Adult Incontinence Diapers Wipes Pull- Ups" at bounding box center [522, 163] width 220 height 25
select select "175"
click at [412, 150] on select "Period Supplies Adult Incontinence Diapers Wipes Pull- Ups" at bounding box center [522, 163] width 220 height 25
click at [222, 255] on button "Filter" at bounding box center [223, 263] width 53 height 25
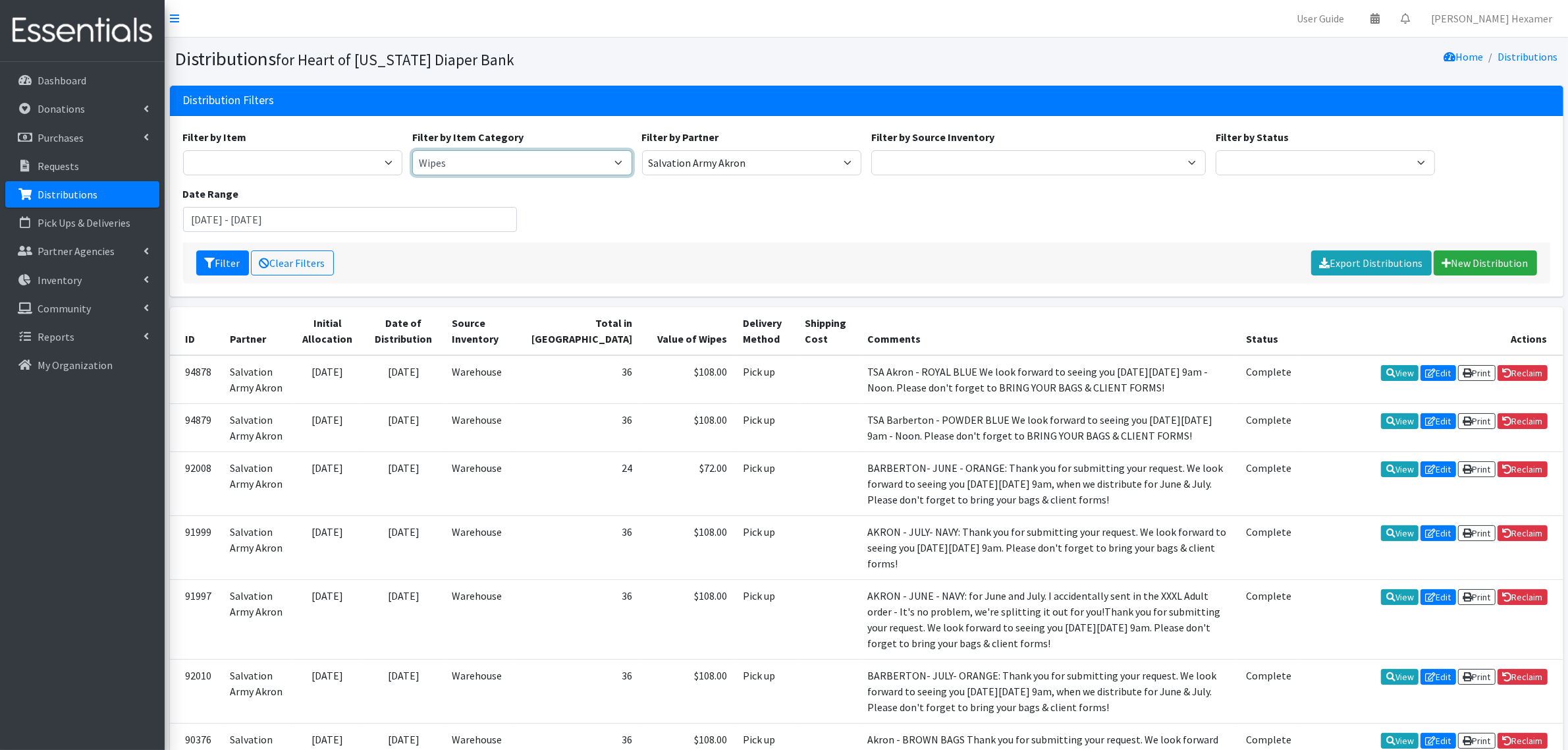
click at [614, 159] on select "Period Supplies Adult Incontinence Diapers Wipes Pull- Ups" at bounding box center [522, 163] width 220 height 25
select select "380"
click at [412, 150] on select "Period Supplies Adult Incontinence Diapers Wipes Pull- Ups" at bounding box center [522, 163] width 220 height 25
click at [222, 259] on button "Filter" at bounding box center [223, 263] width 53 height 25
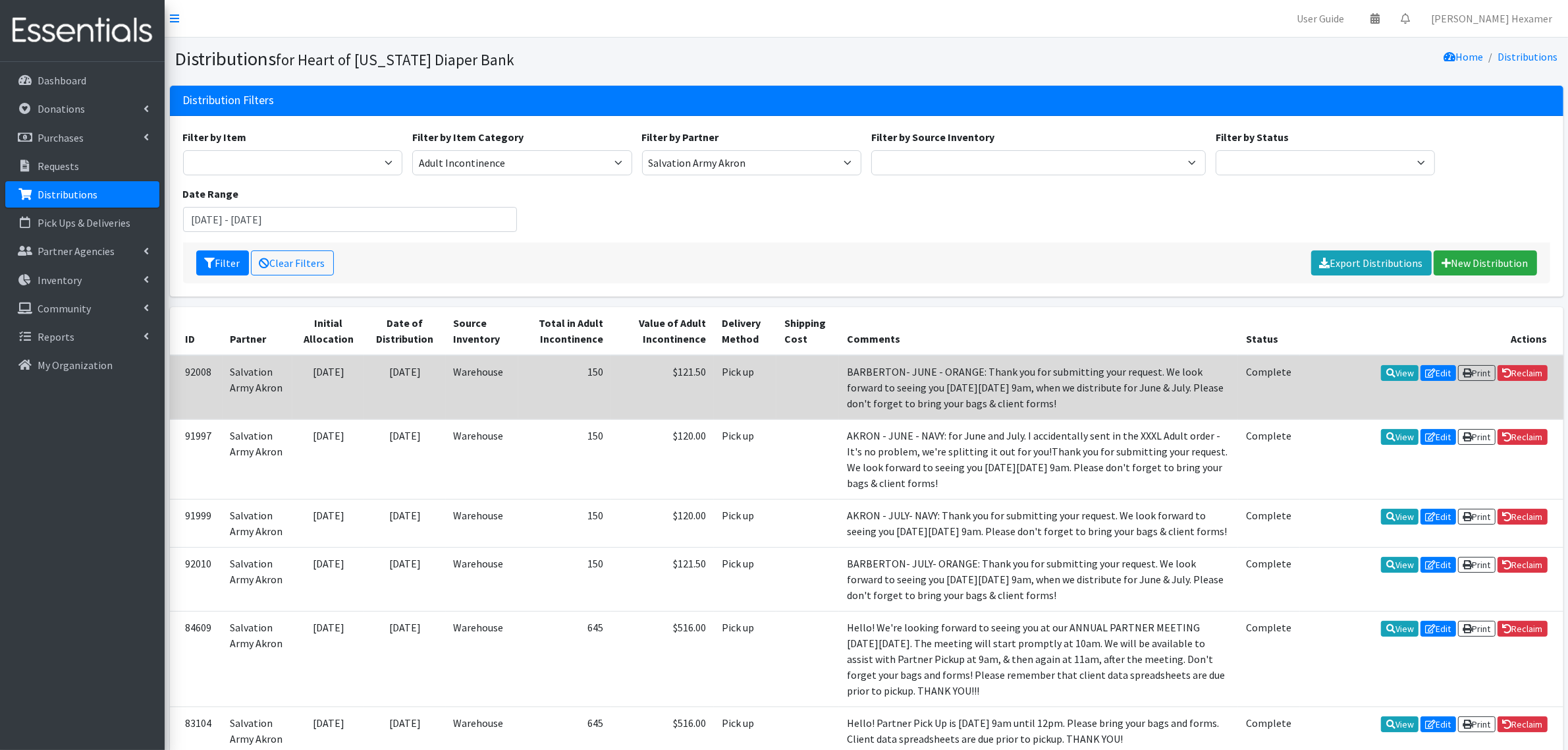
scroll to position [82, 0]
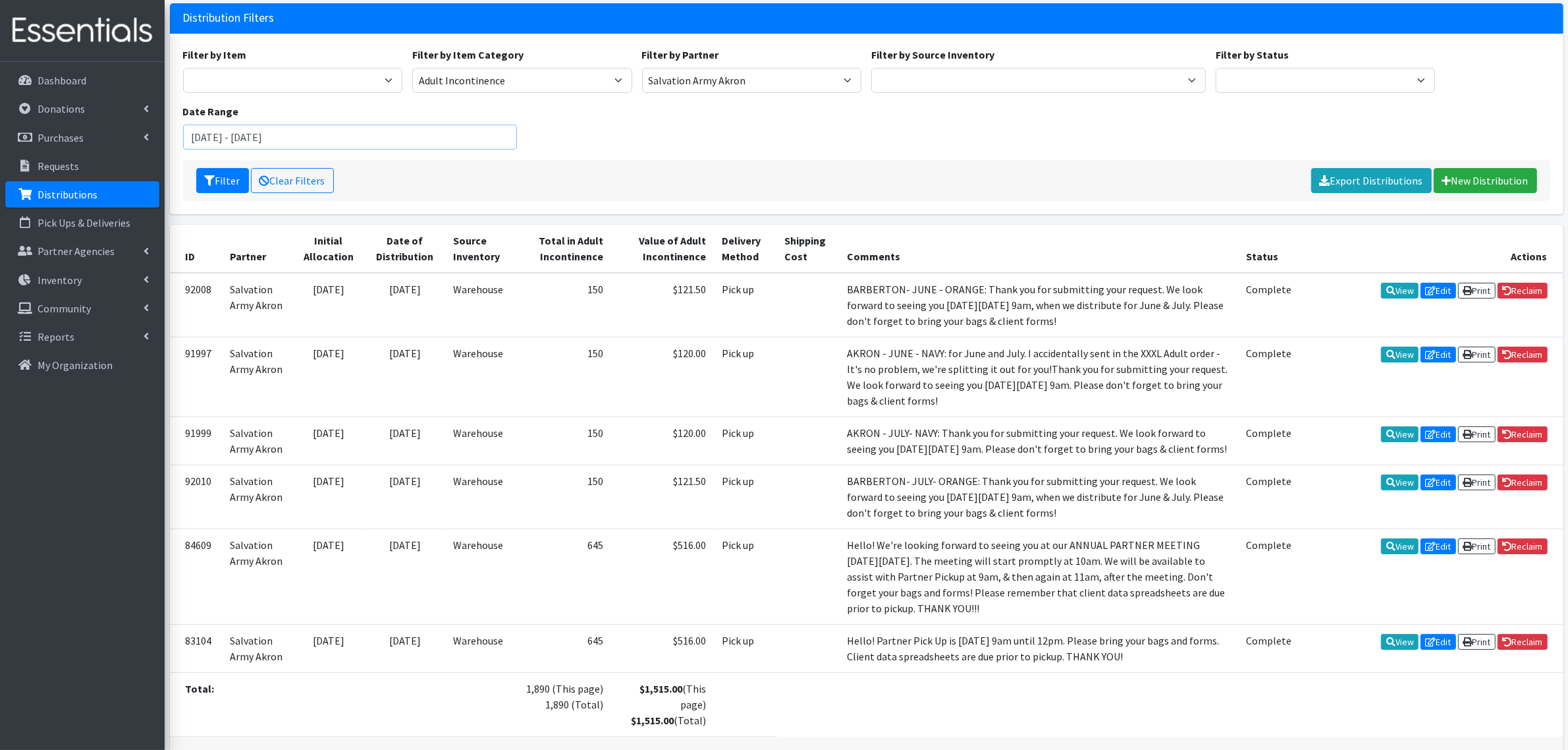
drag, startPoint x: 328, startPoint y: 137, endPoint x: 271, endPoint y: 136, distance: 57.0
click at [271, 136] on input "[DATE] - [DATE]" at bounding box center [350, 137] width 335 height 25
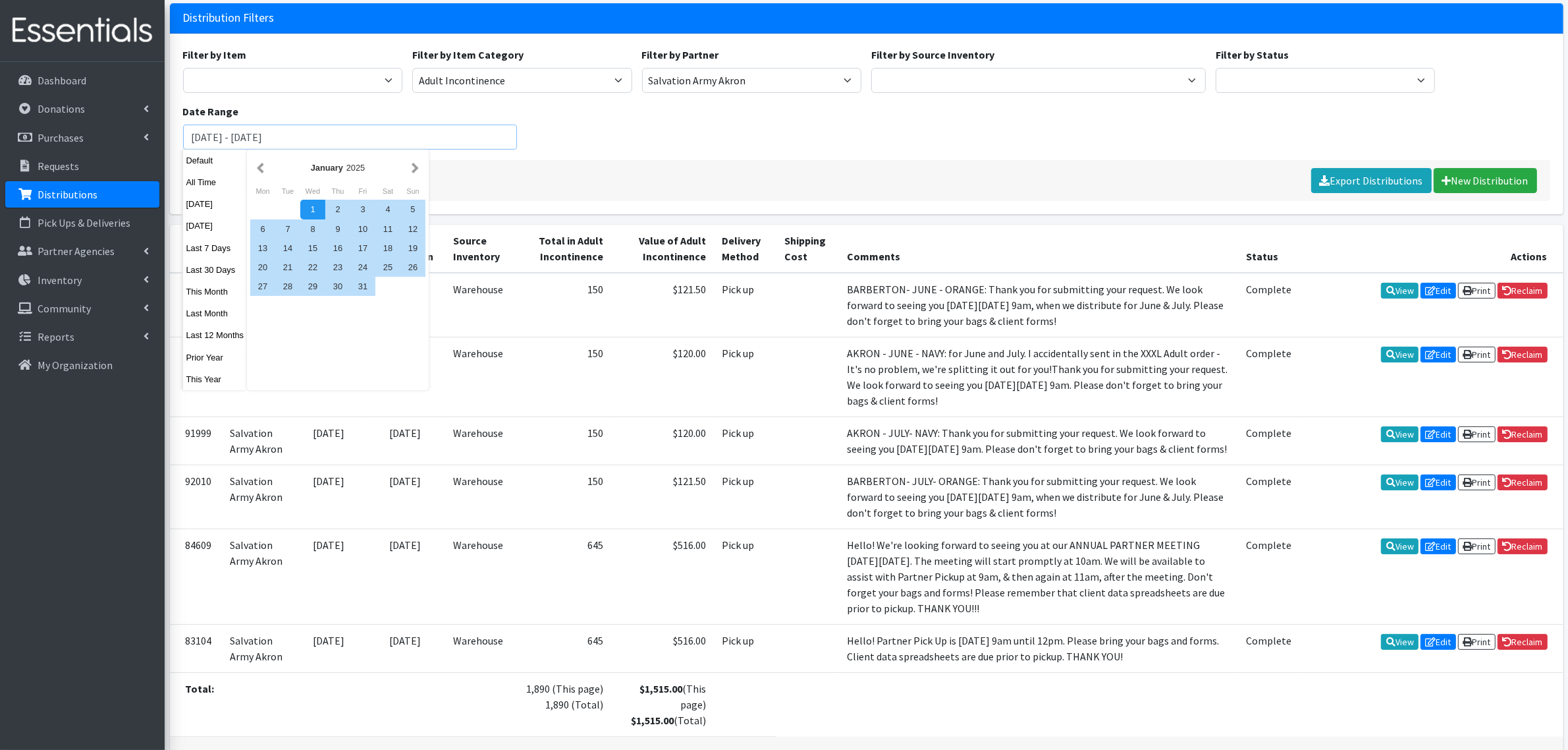
type input "[DATE] - [DATE]"
click at [619, 81] on select "Period Supplies Adult Incontinence Diapers Wipes Pull- Ups" at bounding box center [522, 80] width 220 height 25
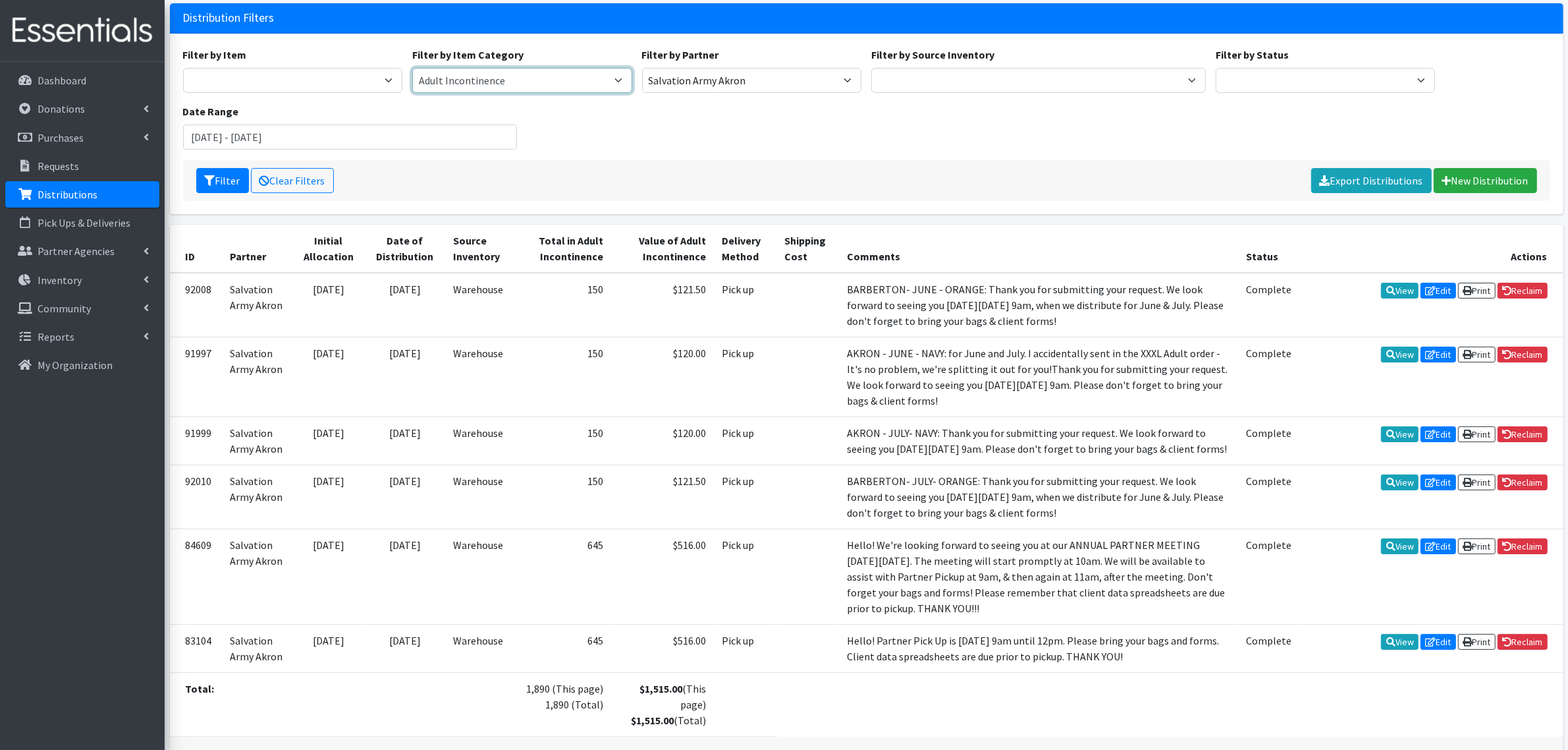
select select
click at [412, 68] on select "Period Supplies Adult Incontinence Diapers Wipes Pull- Ups" at bounding box center [522, 80] width 220 height 25
click at [215, 176] on button "Filter" at bounding box center [223, 180] width 53 height 25
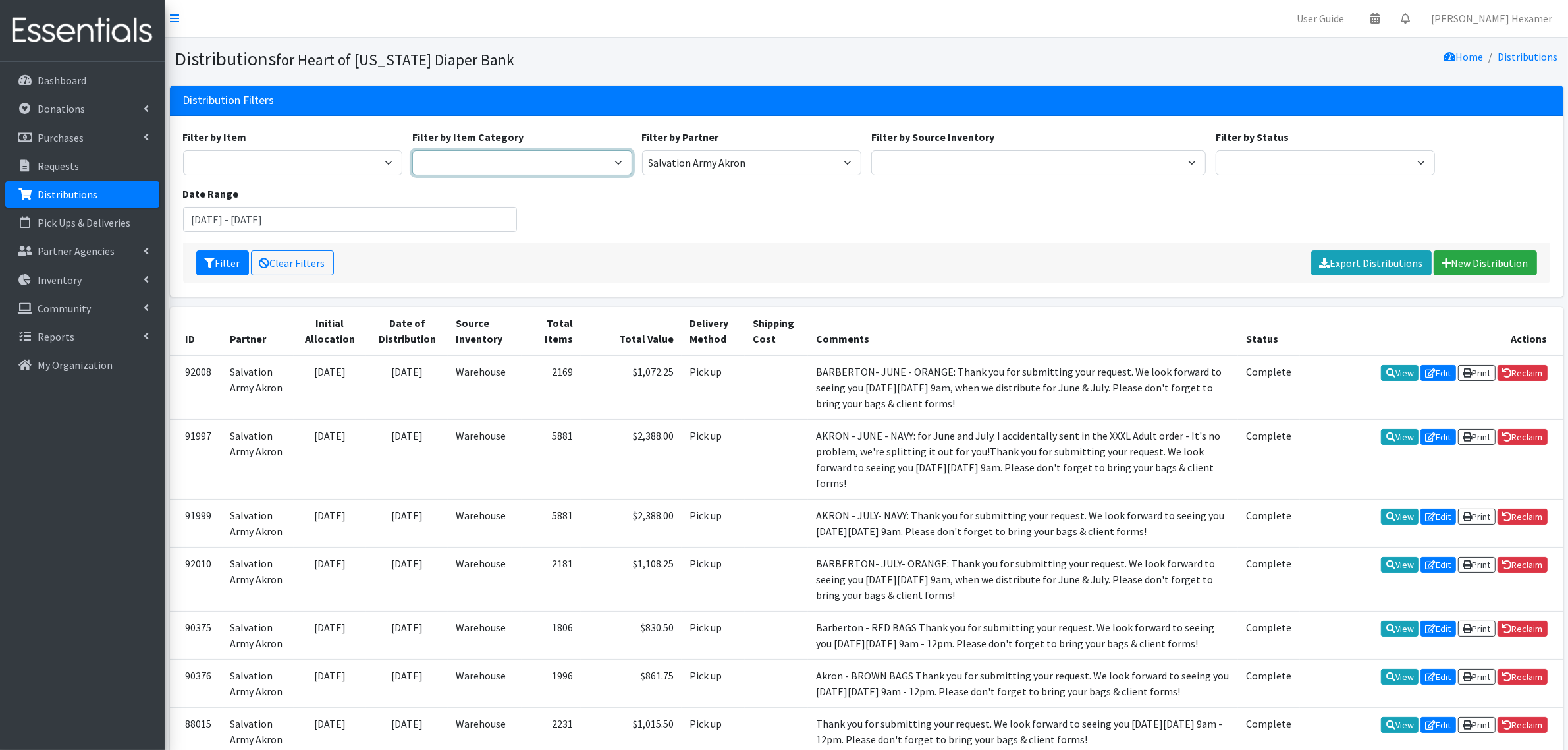
click at [615, 159] on select "Period Supplies Adult Incontinence Diapers Wipes Pull- Ups" at bounding box center [522, 163] width 220 height 25
click at [412, 150] on select "Period Supplies Adult Incontinence Diapers Wipes Pull- Ups" at bounding box center [522, 163] width 220 height 25
click at [207, 262] on icon "submit" at bounding box center [209, 263] width 10 height 10
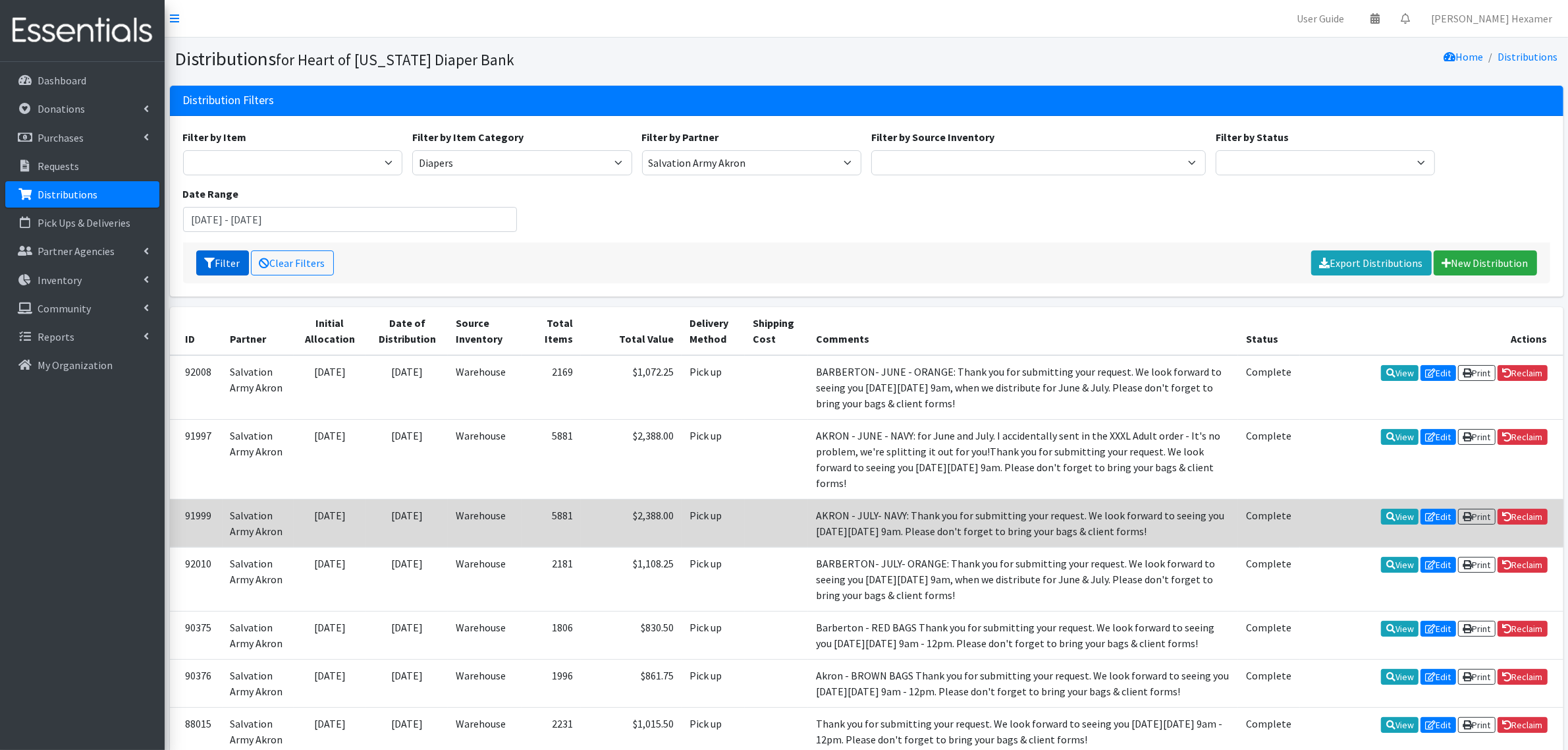
scroll to position [165, 0]
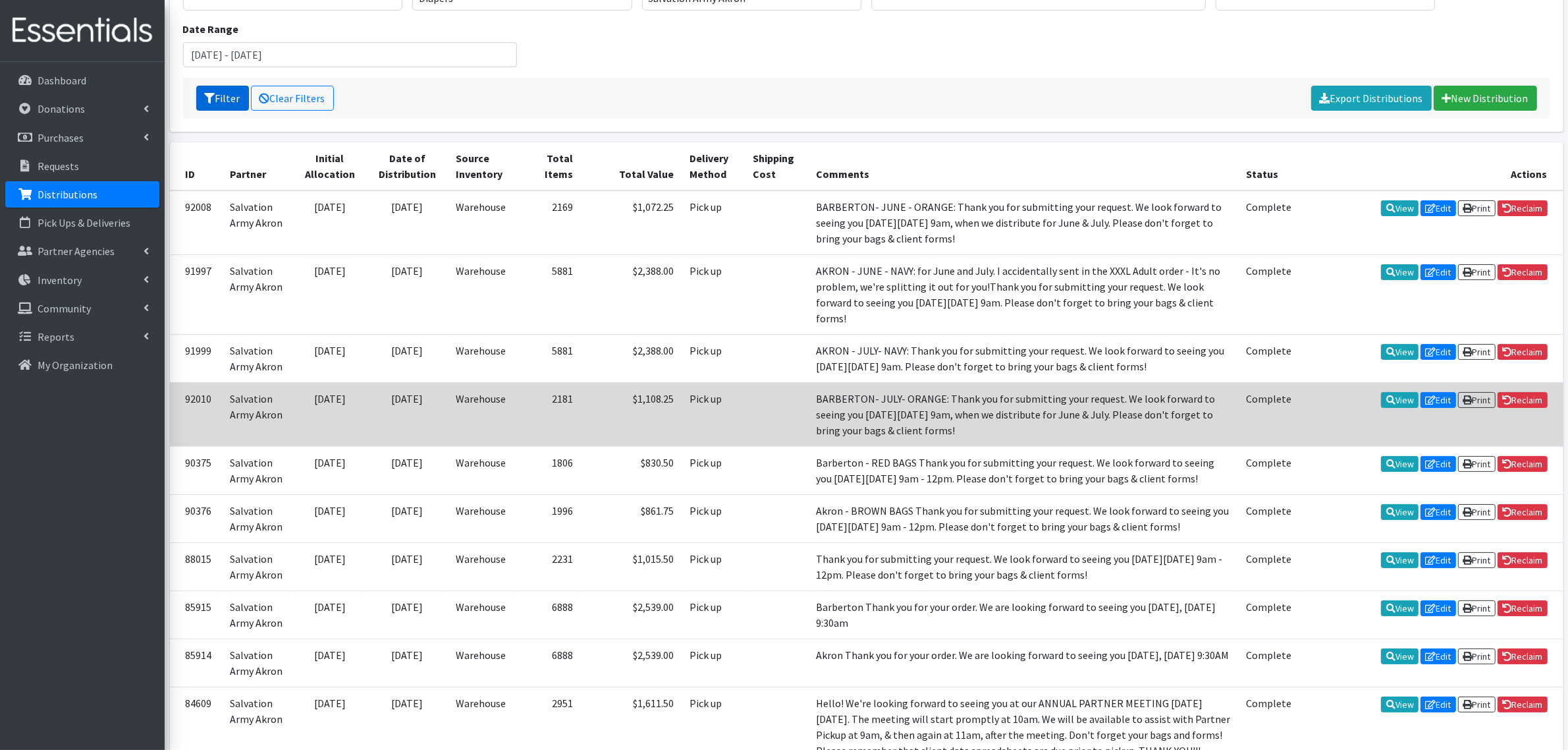
click at [562, 413] on td "2181" at bounding box center [551, 414] width 59 height 64
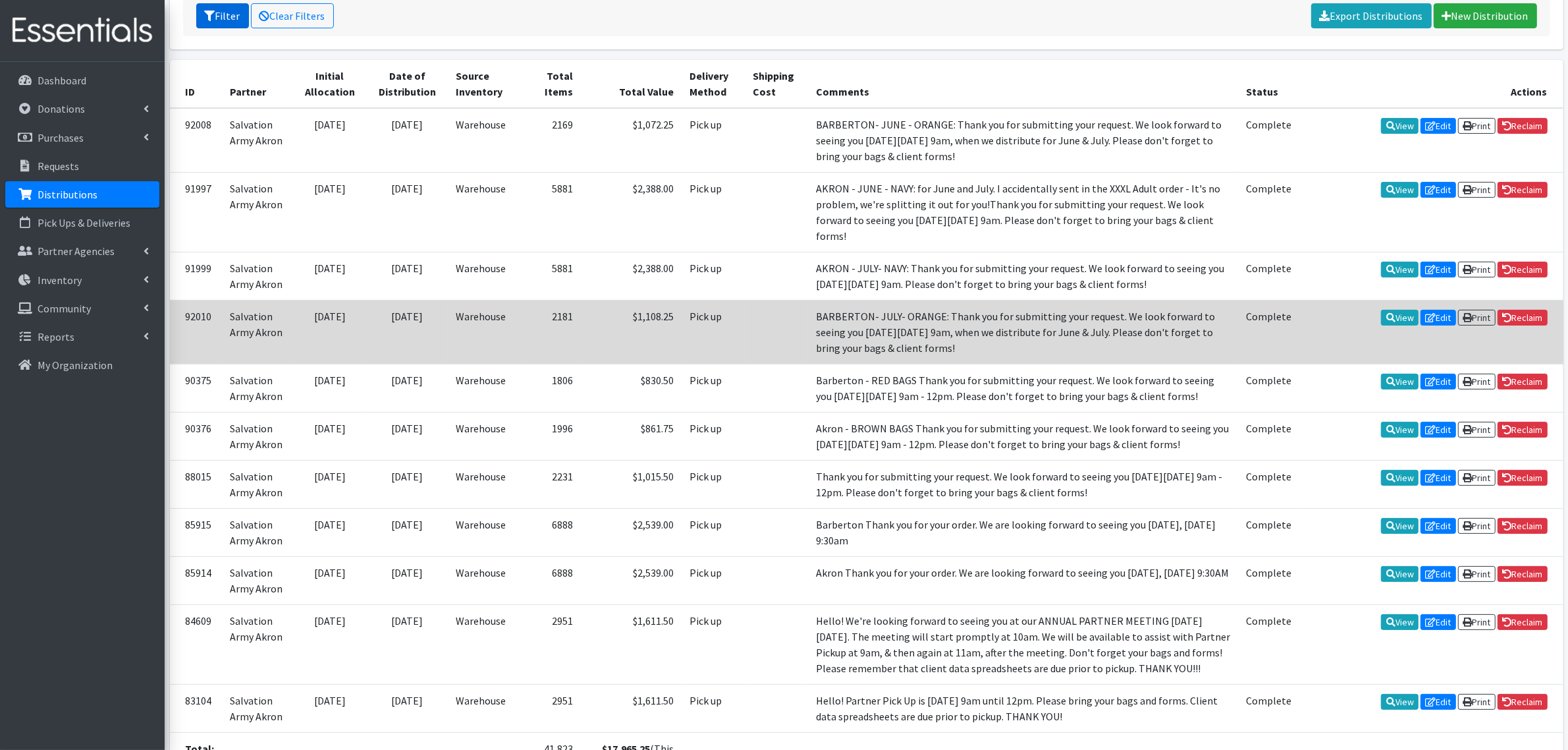
scroll to position [0, 0]
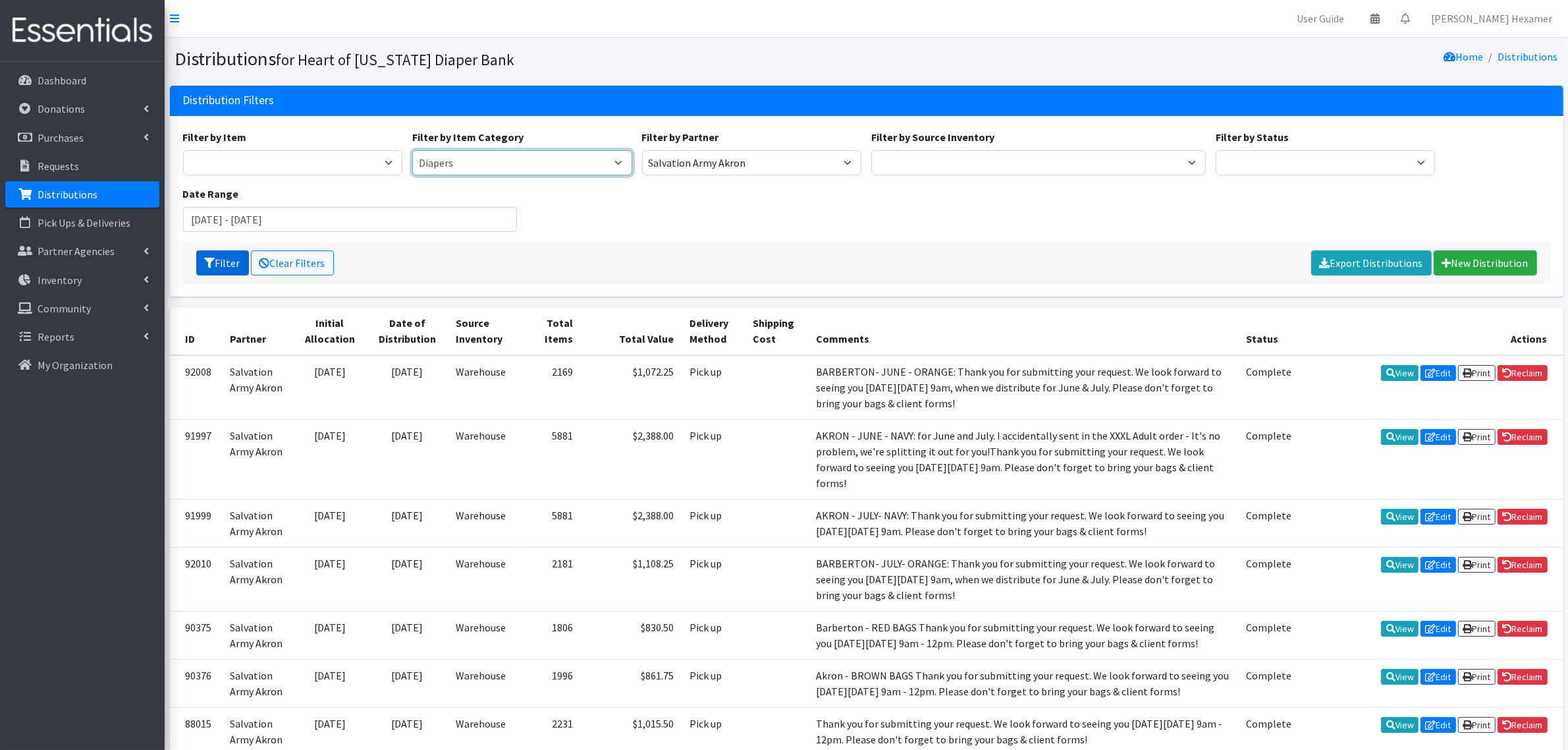
click at [594, 160] on select "Period Supplies Adult Incontinence Diapers Wipes Pull- Ups" at bounding box center [522, 163] width 220 height 25
select select "175"
click at [412, 150] on select "Period Supplies Adult Incontinence Diapers Wipes Pull- Ups" at bounding box center [522, 163] width 220 height 25
click at [236, 263] on button "Filter" at bounding box center [223, 263] width 53 height 25
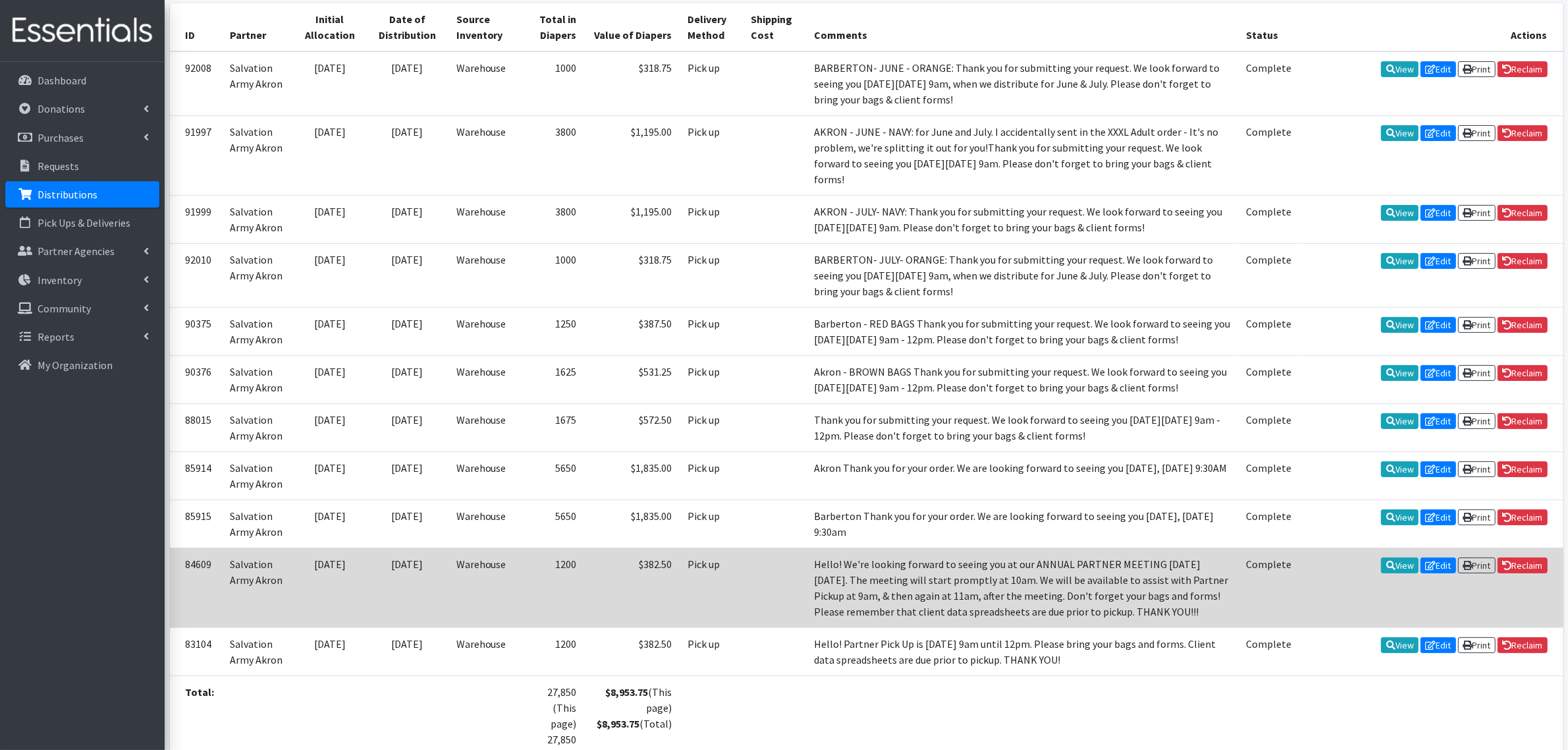
scroll to position [386, 0]
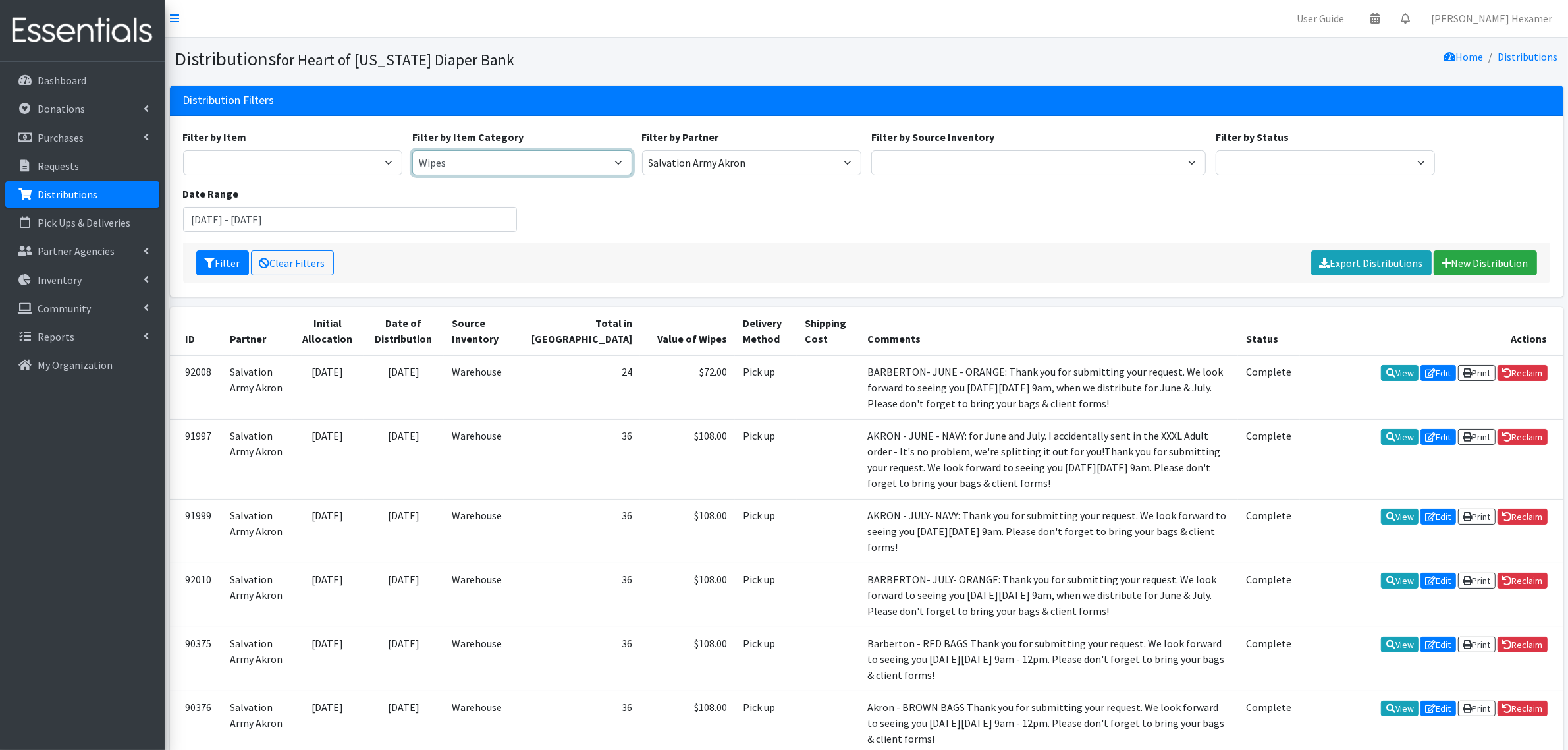
click at [576, 159] on select "Period Supplies Adult Incontinence Diapers Wipes Pull- Ups" at bounding box center [522, 163] width 220 height 25
select select "380"
click at [412, 150] on select "Period Supplies Adult Incontinence Diapers Wipes Pull- Ups" at bounding box center [522, 163] width 220 height 25
click at [229, 256] on button "Filter" at bounding box center [223, 263] width 53 height 25
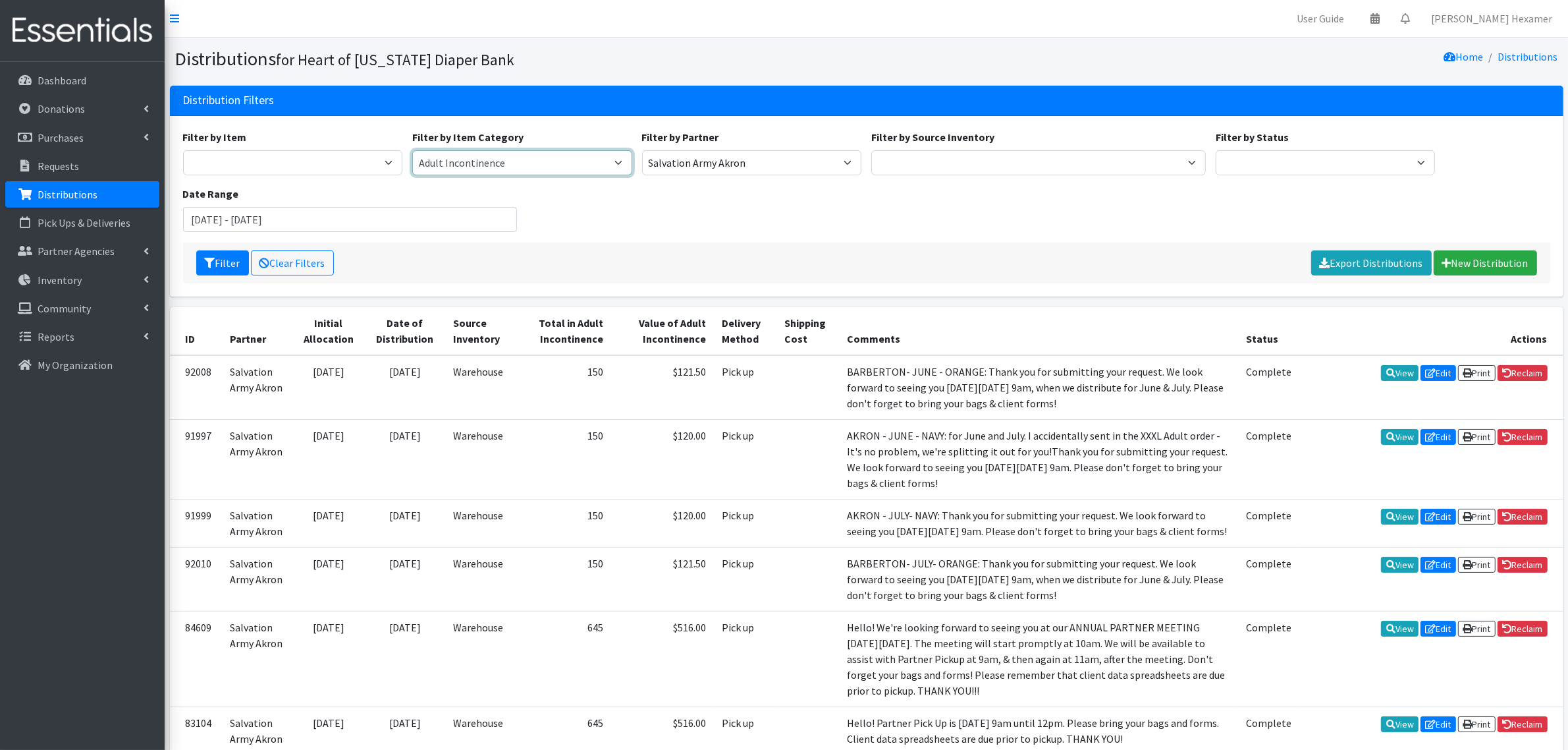
click at [616, 156] on select "Period Supplies Adult Incontinence Diapers Wipes Pull- Ups" at bounding box center [522, 163] width 220 height 25
click at [412, 150] on select "Period Supplies Adult Incontinence Diapers Wipes Pull- Ups" at bounding box center [522, 163] width 220 height 25
click at [623, 162] on select "Period Supplies Adult Incontinence Diapers Wipes Pull- Ups" at bounding box center [522, 163] width 220 height 25
select select "71"
click at [412, 150] on select "Period Supplies Adult Incontinence Diapers Wipes Pull- Ups" at bounding box center [522, 163] width 220 height 25
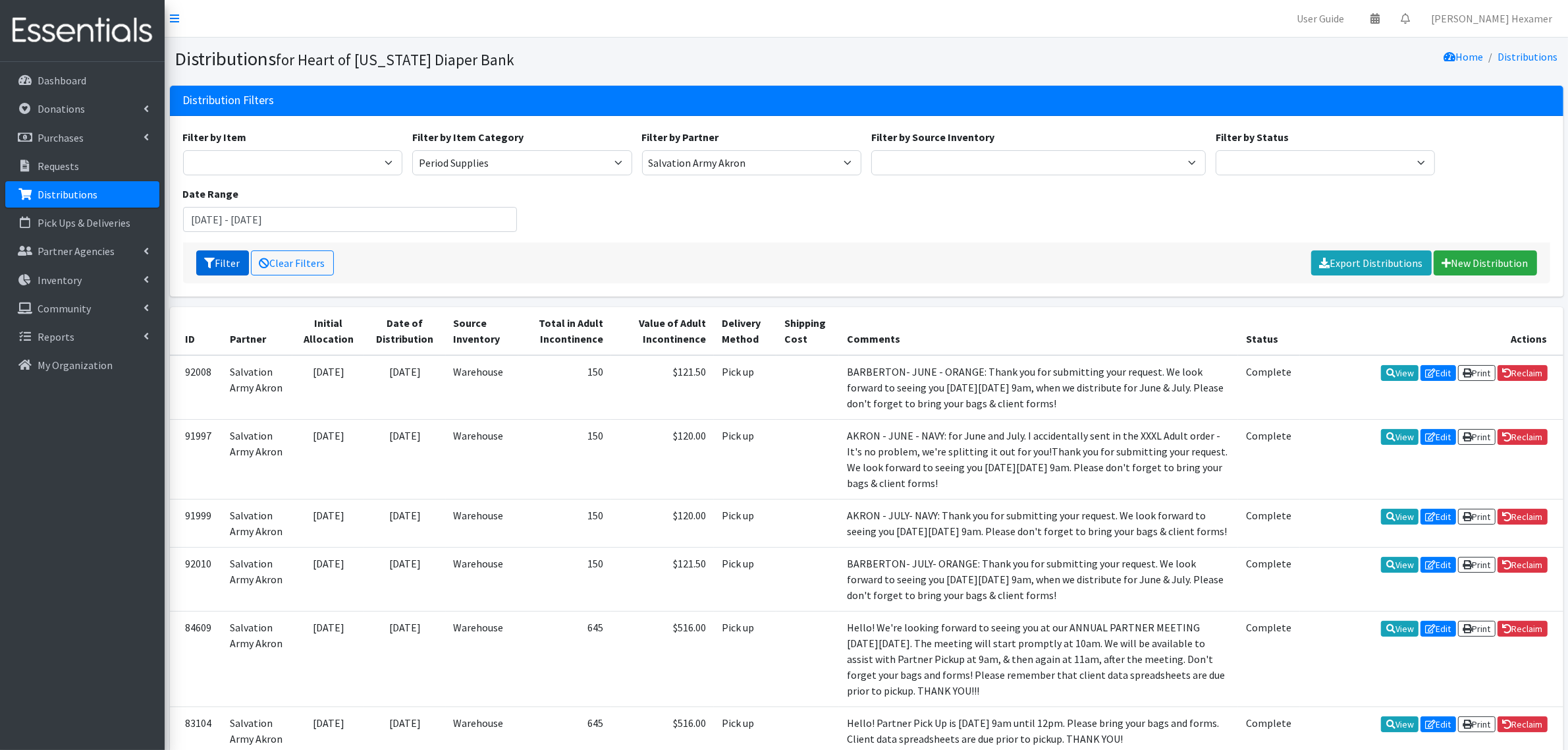
click at [216, 262] on button "Filter" at bounding box center [223, 263] width 53 height 25
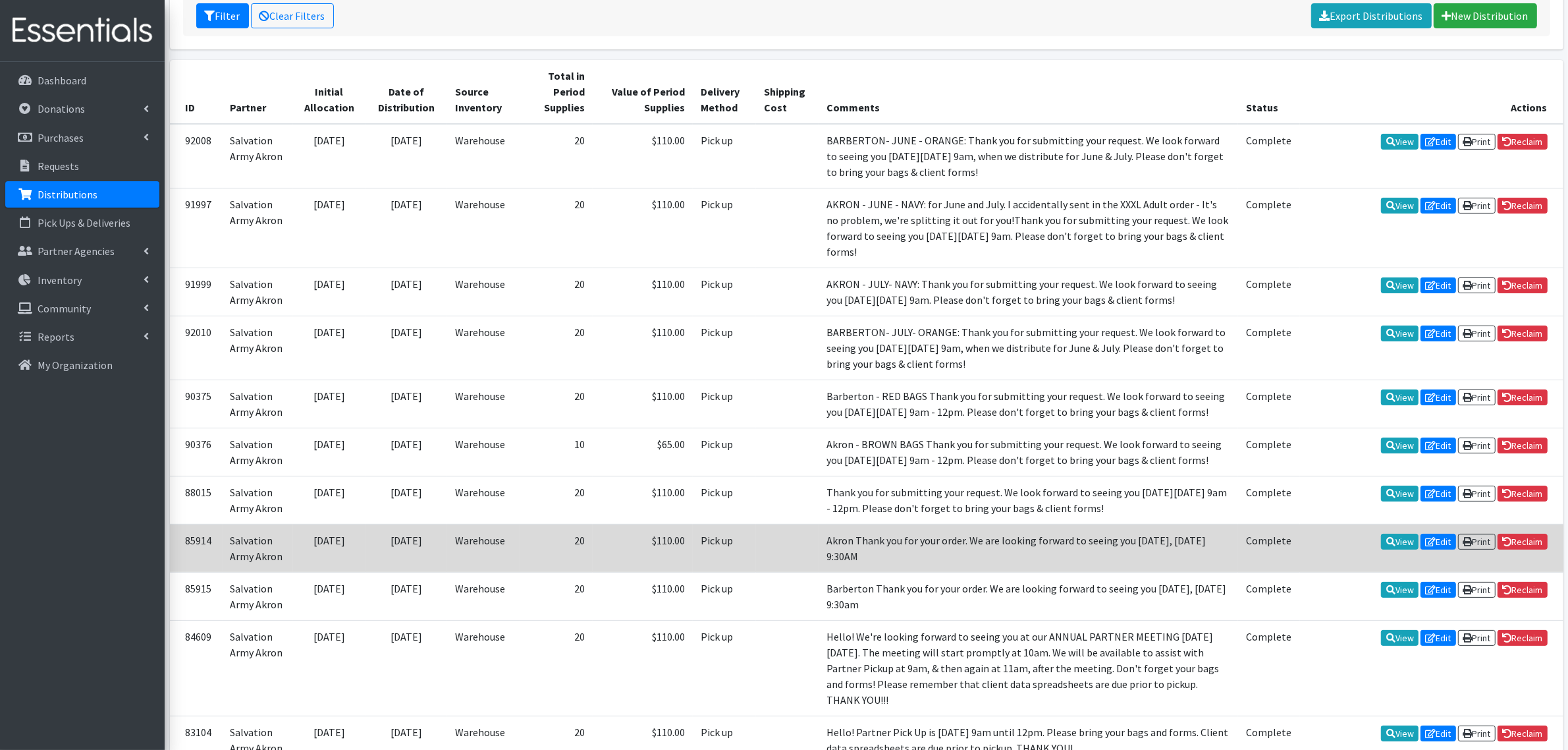
scroll to position [386, 0]
